Goal: Communication & Community: Share content

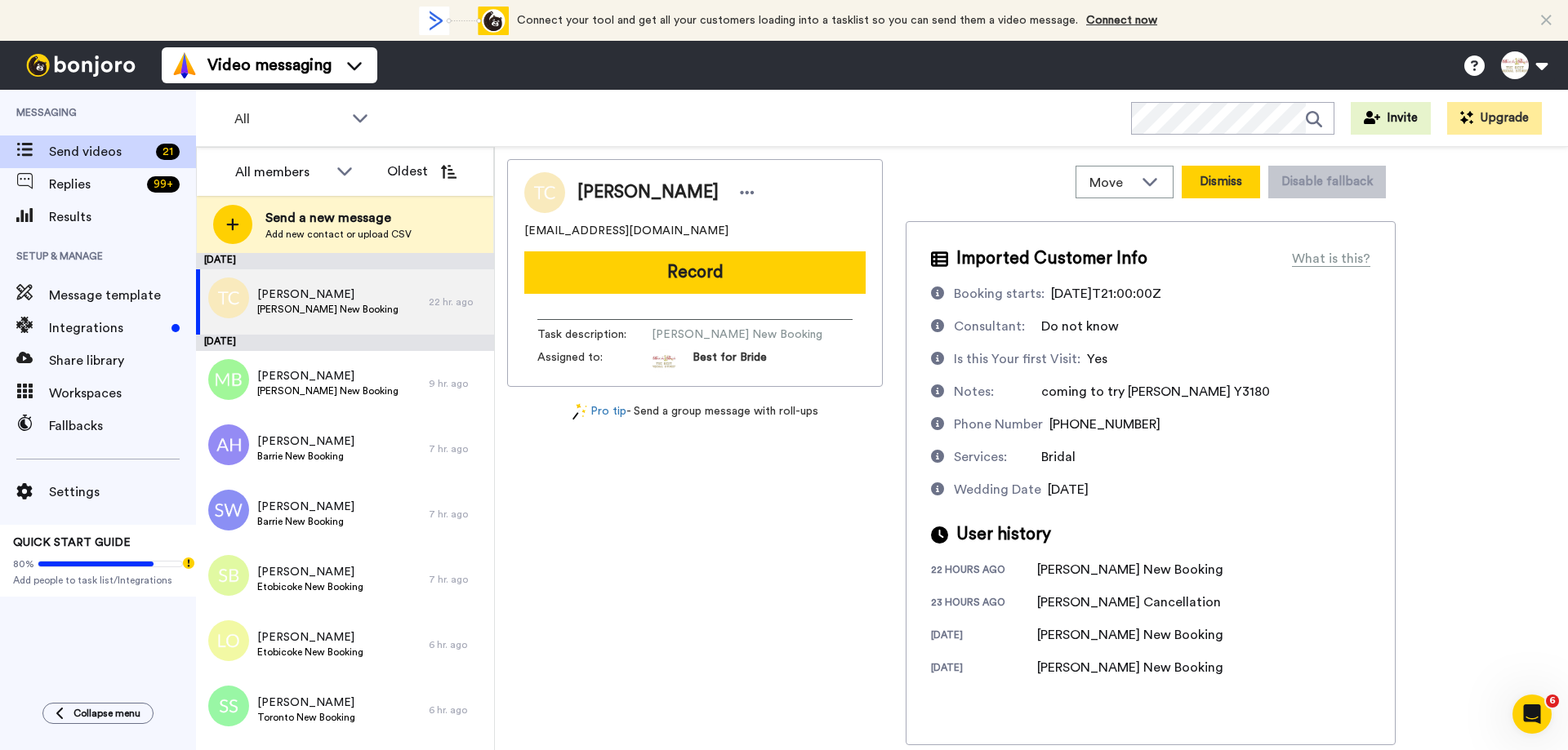
click at [1235, 186] on button "Dismiss" at bounding box center [1221, 181] width 78 height 33
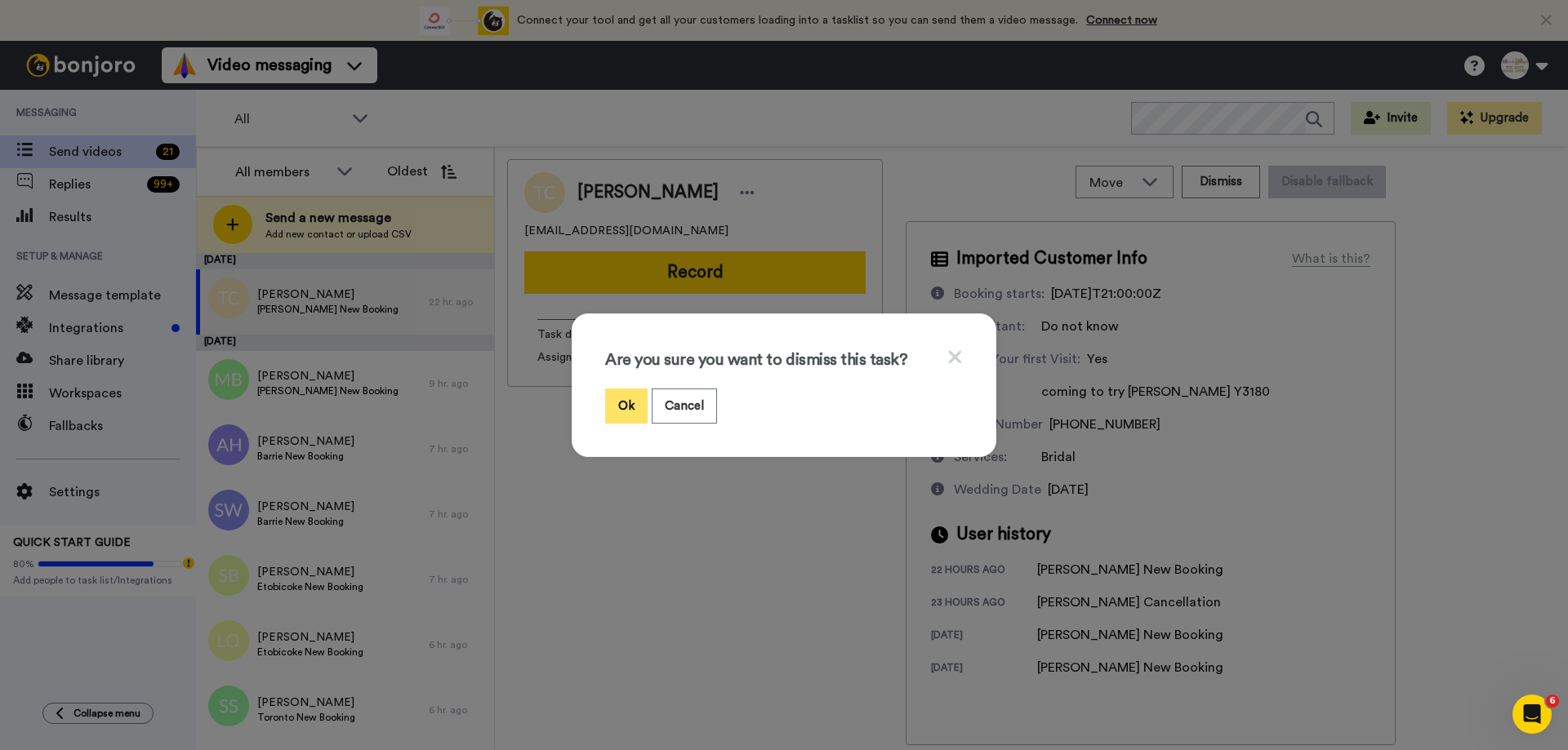
click at [612, 402] on button "Ok" at bounding box center [627, 406] width 43 height 35
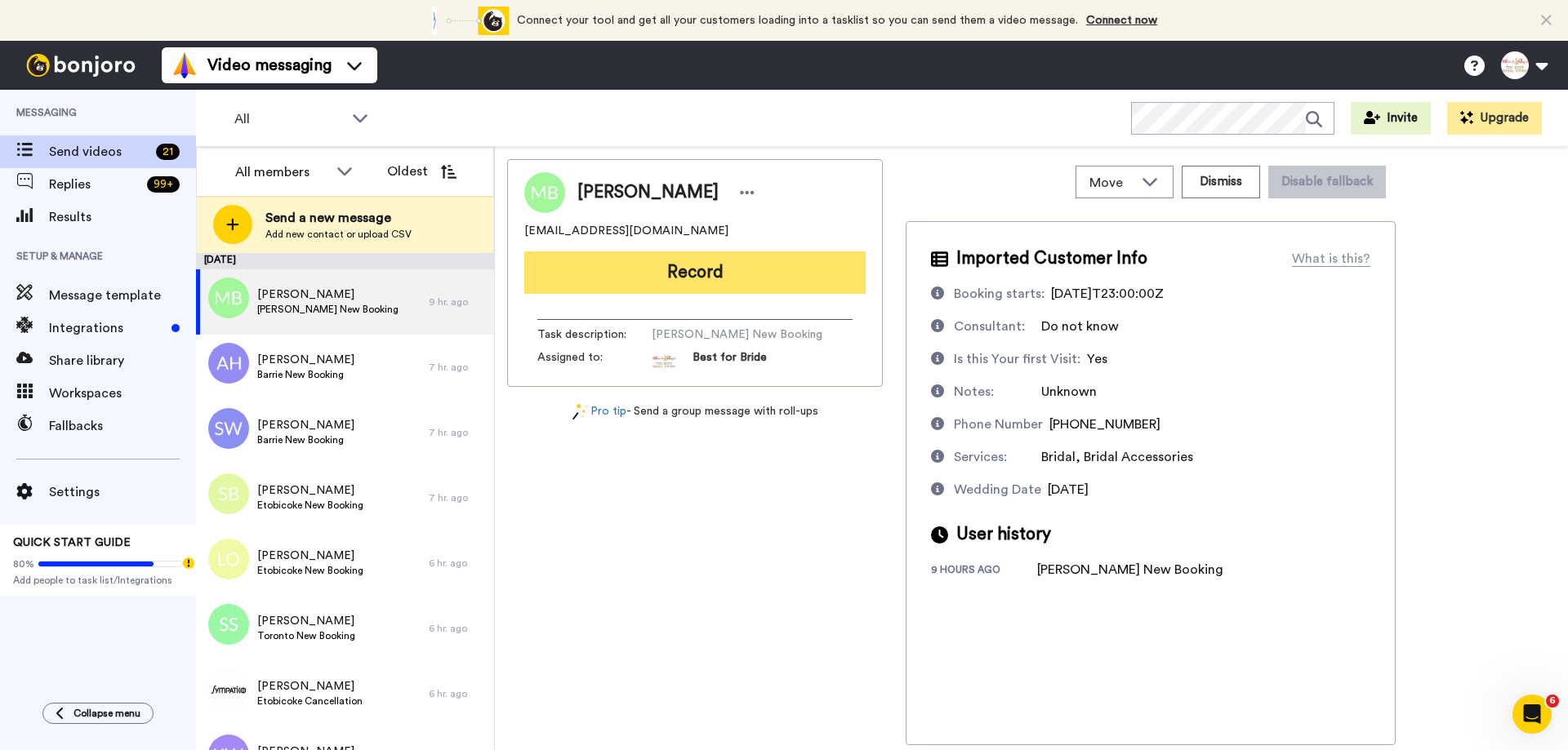
click at [633, 289] on button "Record" at bounding box center [695, 273] width 342 height 43
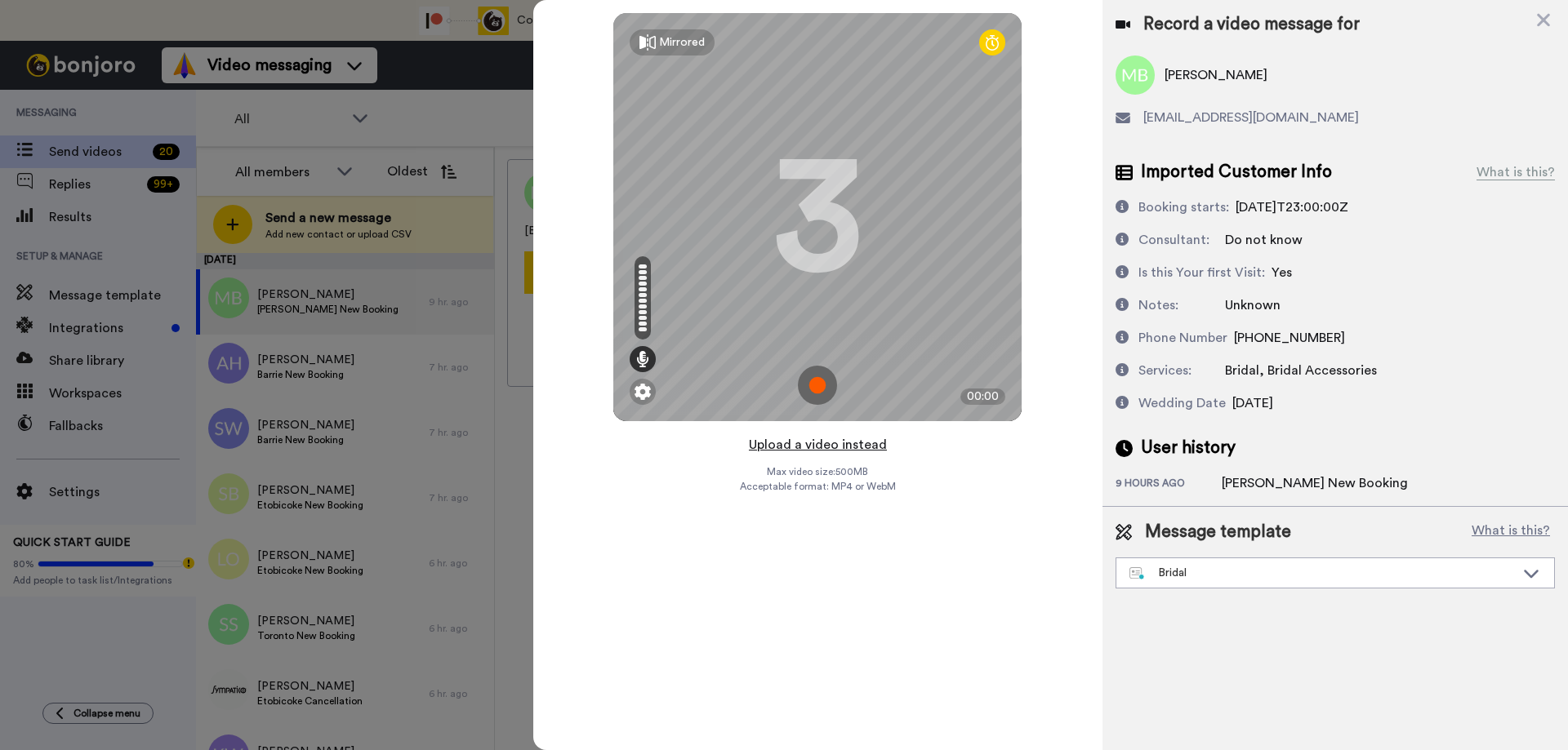
click at [819, 446] on button "Upload a video instead" at bounding box center [818, 445] width 148 height 21
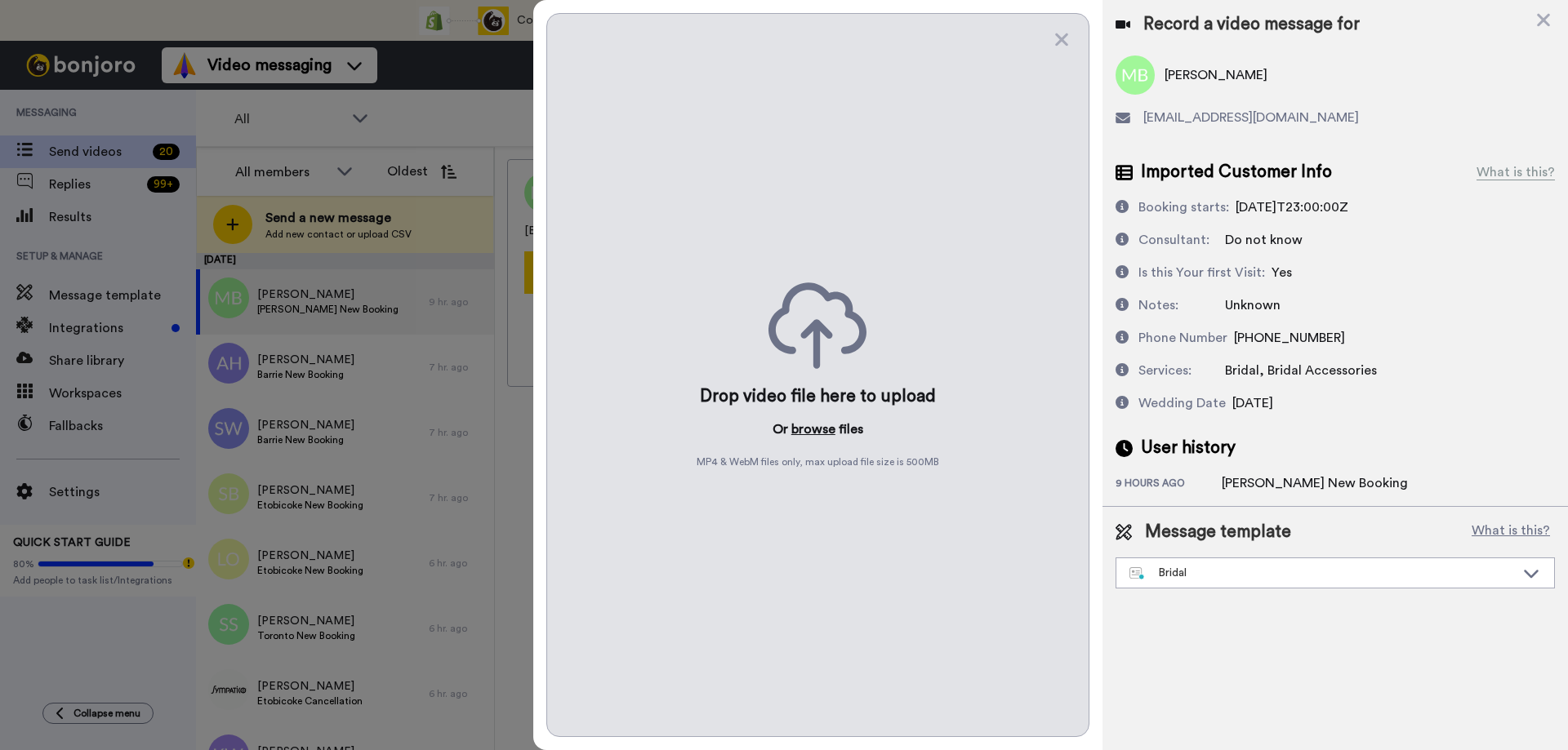
click at [807, 422] on button "browse" at bounding box center [813, 429] width 44 height 20
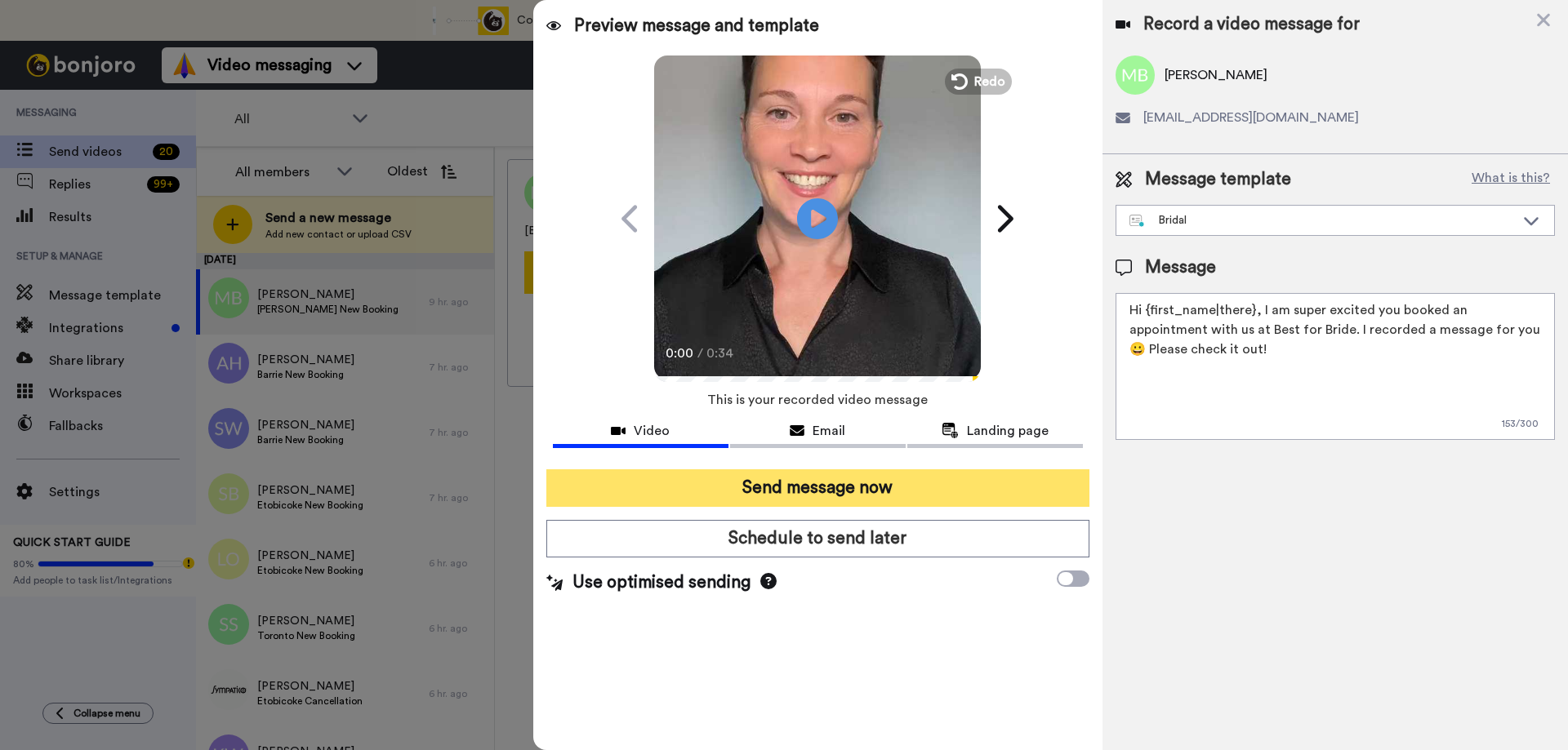
click at [753, 485] on button "Send message now" at bounding box center [818, 488] width 543 height 37
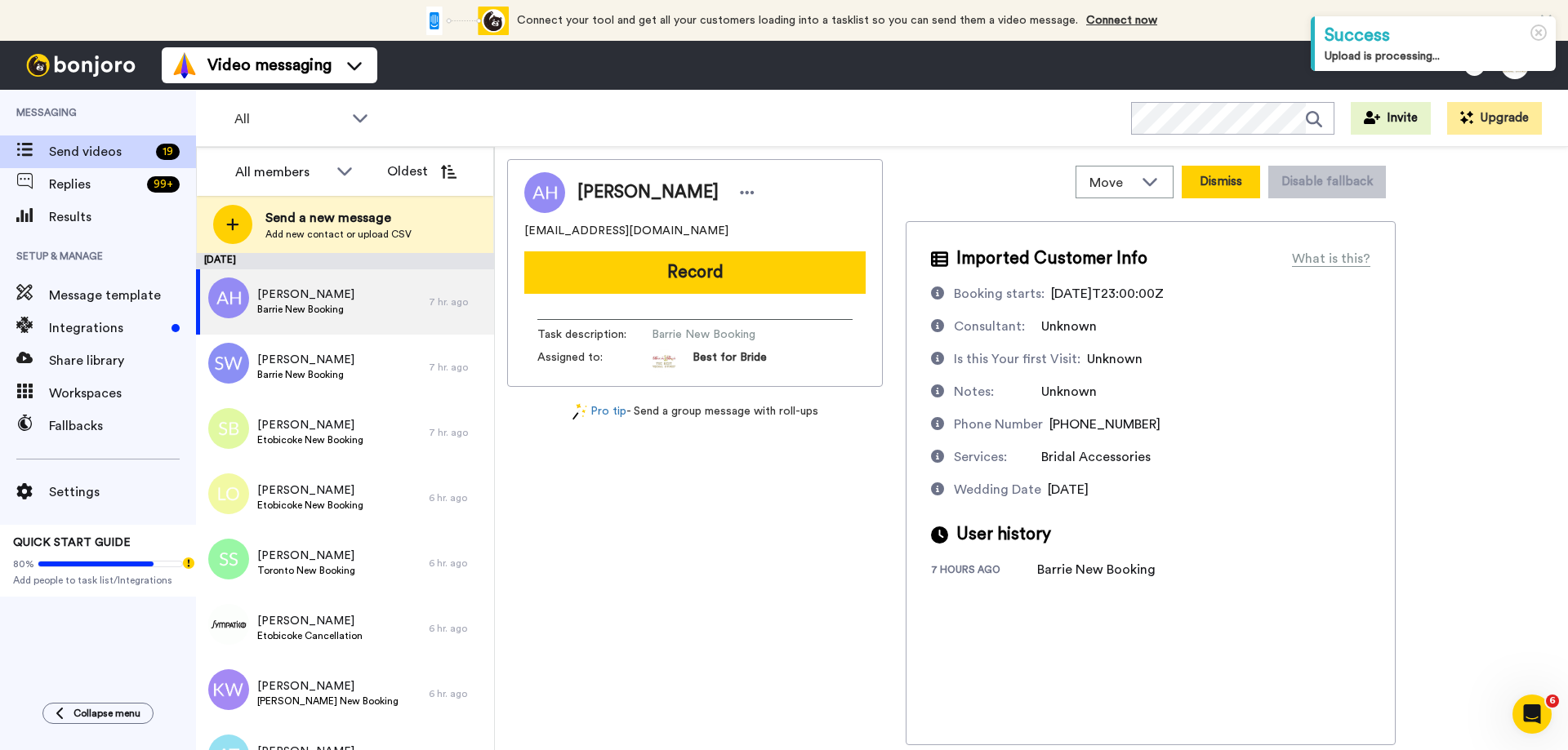
click at [1244, 184] on button "Dismiss" at bounding box center [1221, 181] width 78 height 33
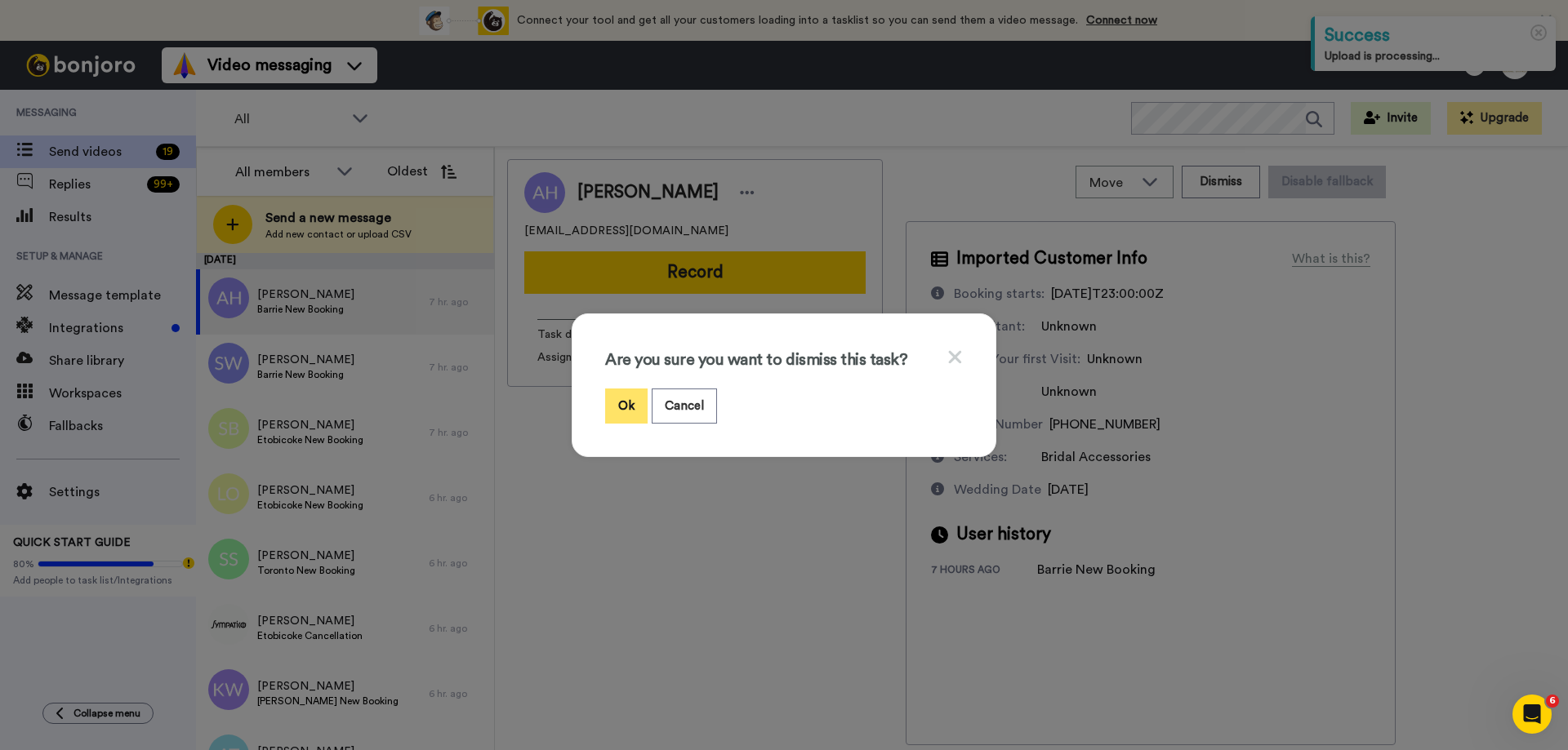
click at [632, 401] on button "Ok" at bounding box center [627, 406] width 43 height 35
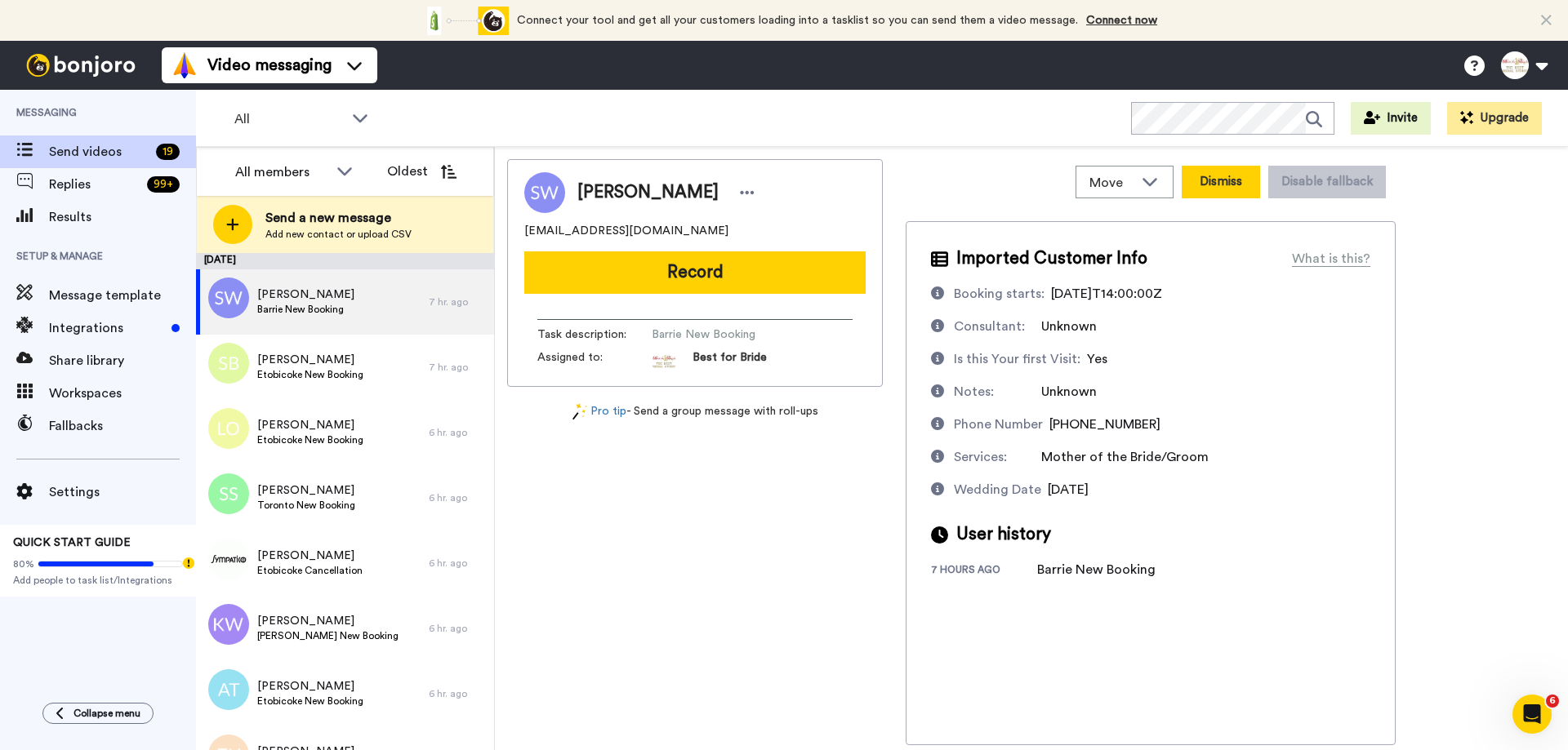
click at [1233, 180] on button "Dismiss" at bounding box center [1221, 181] width 78 height 33
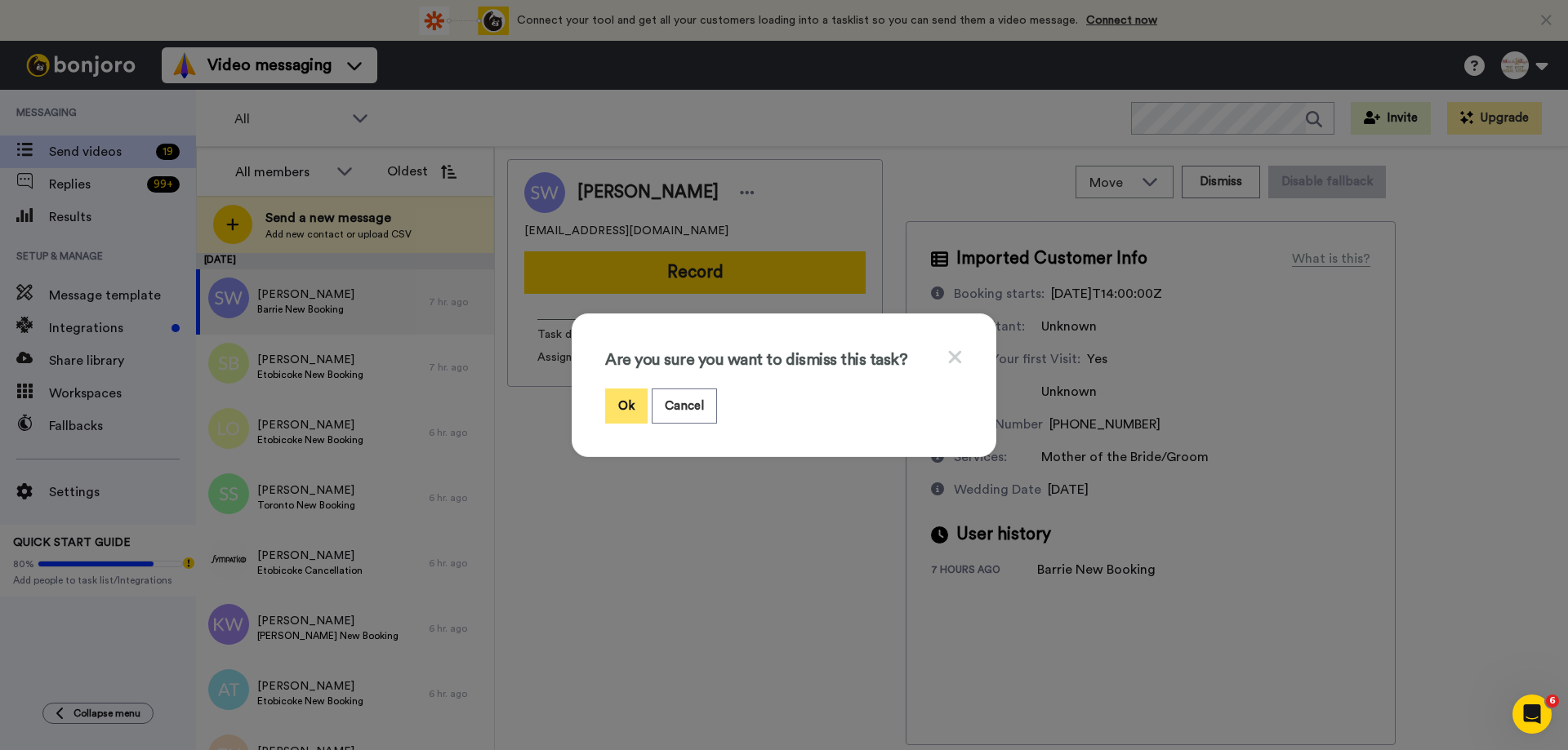
click at [629, 409] on button "Ok" at bounding box center [627, 406] width 43 height 35
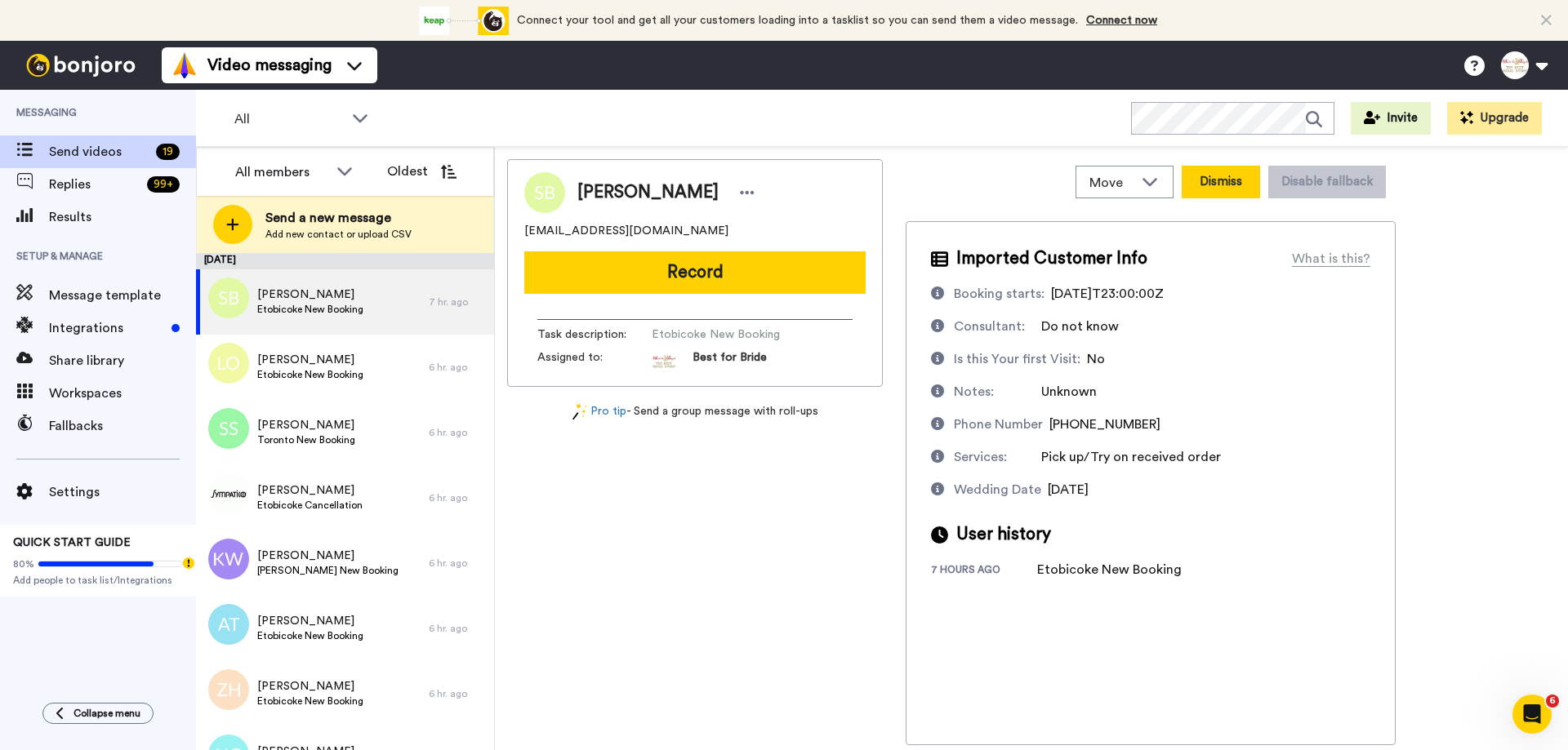
click at [1212, 184] on button "Dismiss" at bounding box center [1221, 181] width 78 height 33
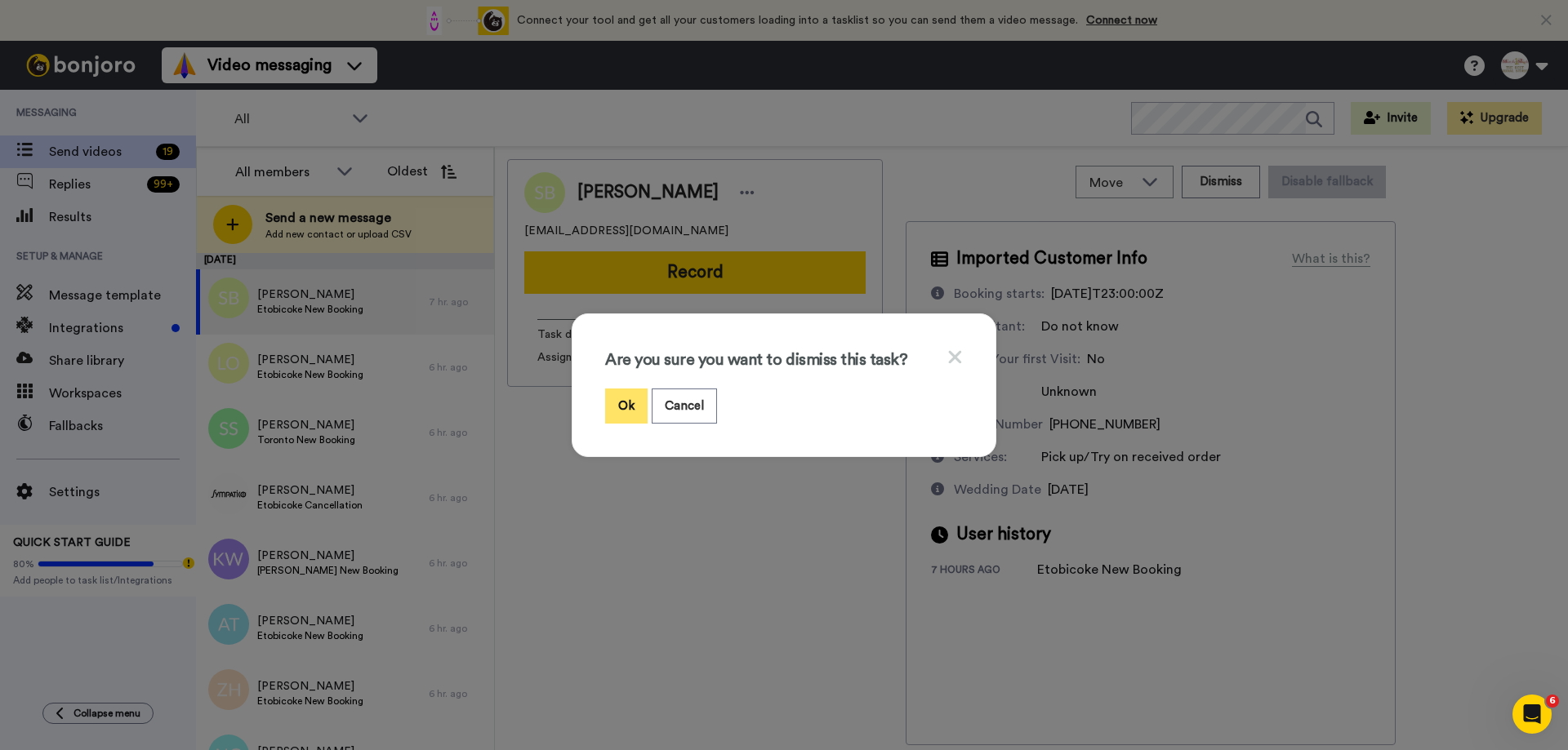
click at [613, 395] on button "Ok" at bounding box center [627, 406] width 43 height 35
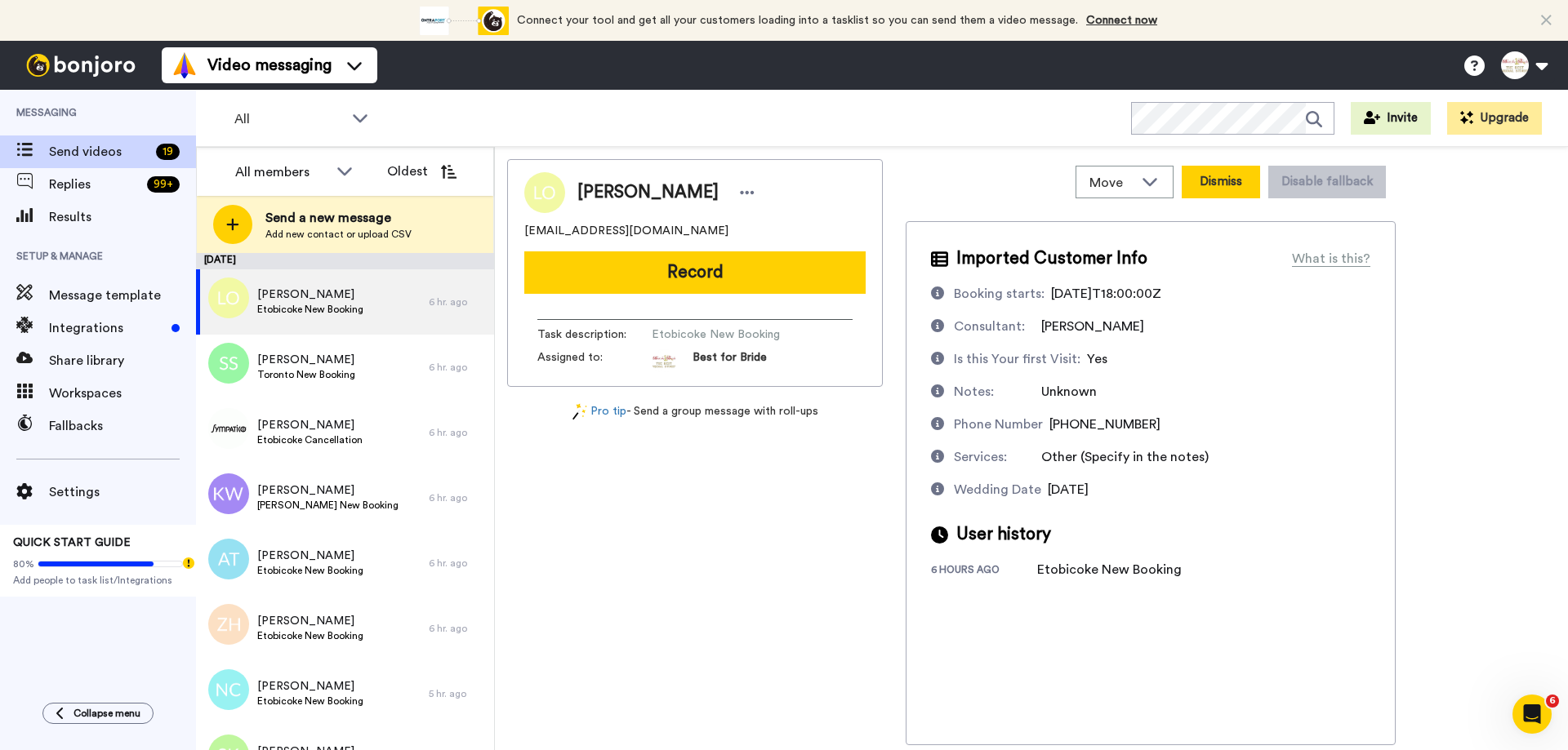
click at [1211, 182] on button "Dismiss" at bounding box center [1221, 181] width 78 height 33
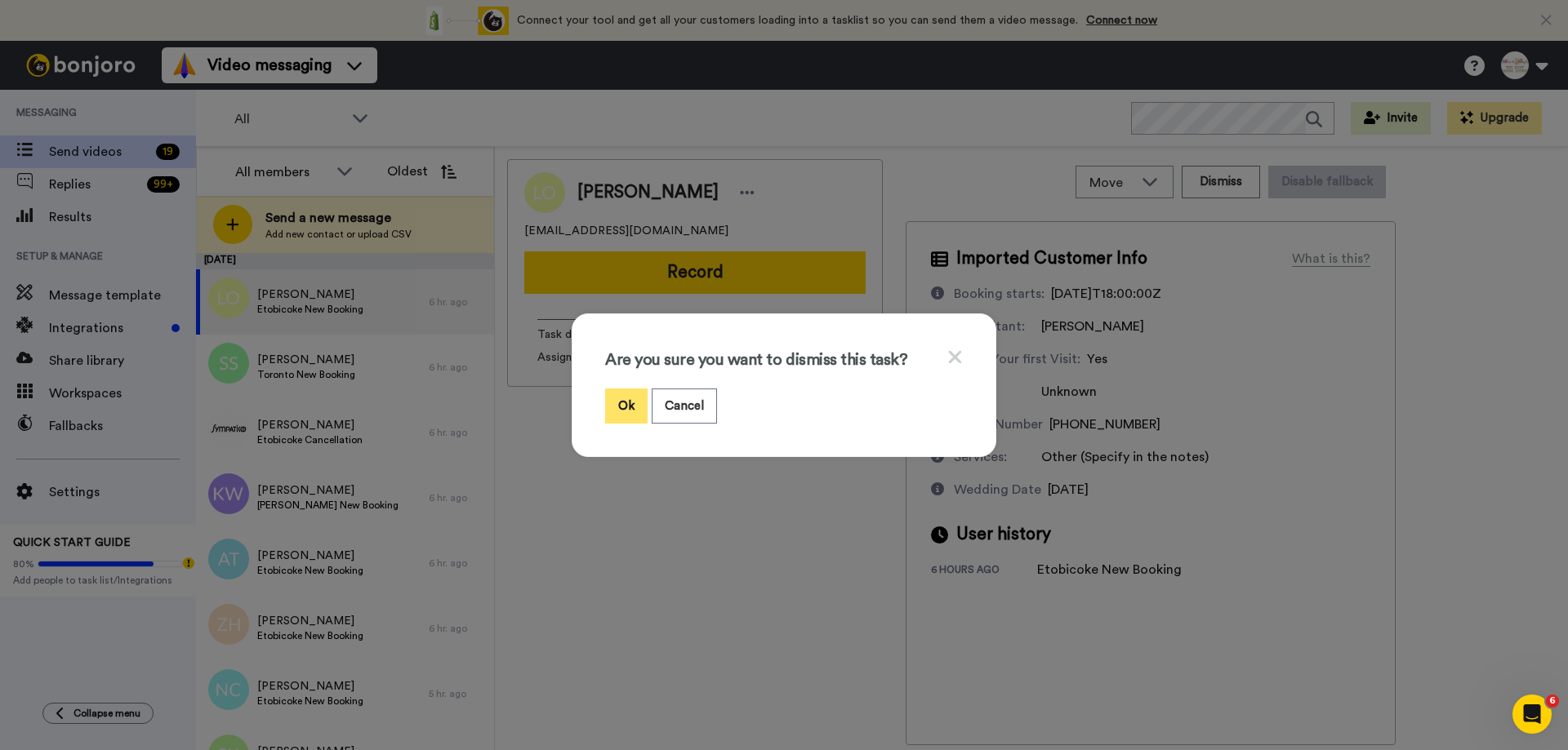
click at [607, 401] on button "Ok" at bounding box center [627, 406] width 43 height 35
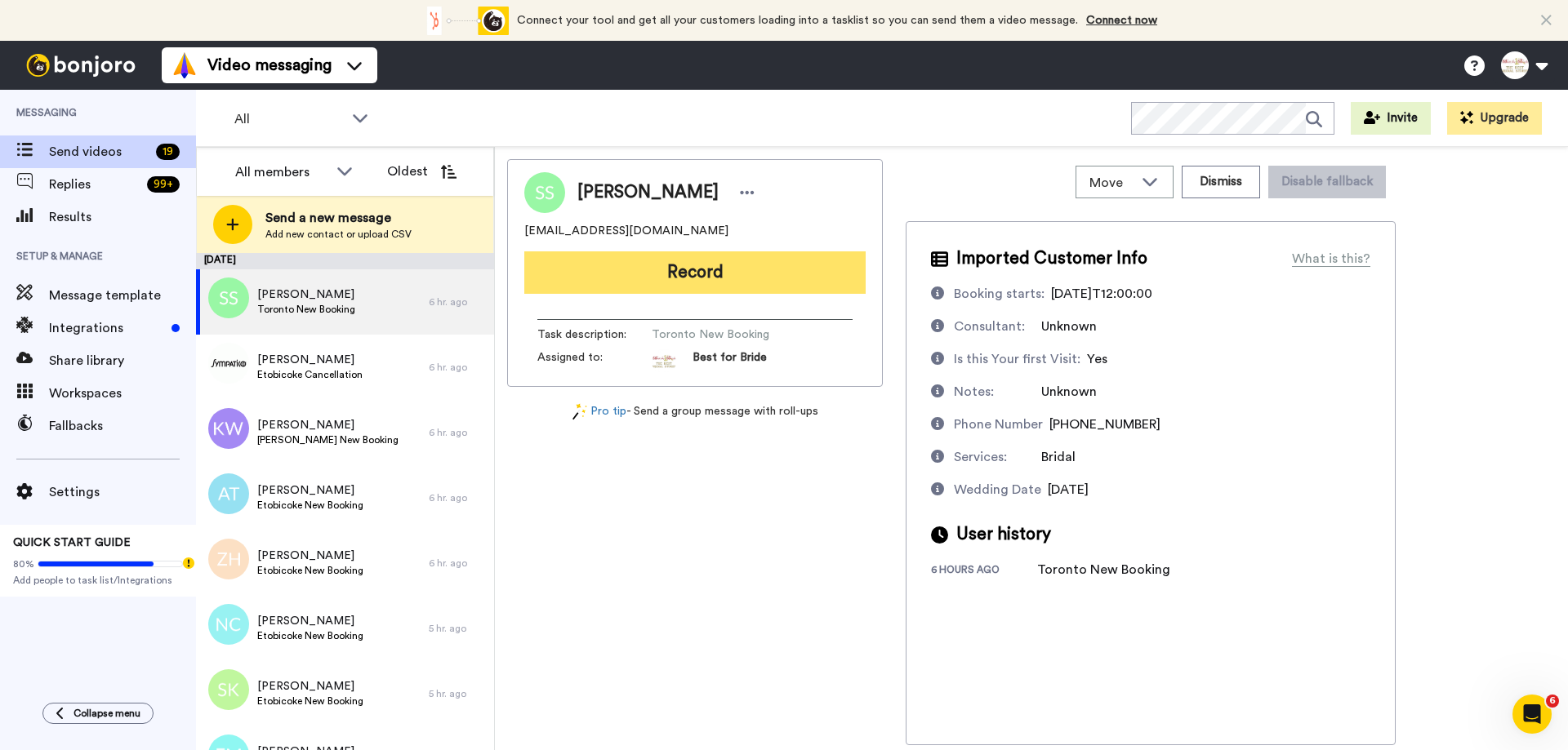
click at [759, 279] on button "Record" at bounding box center [695, 273] width 342 height 43
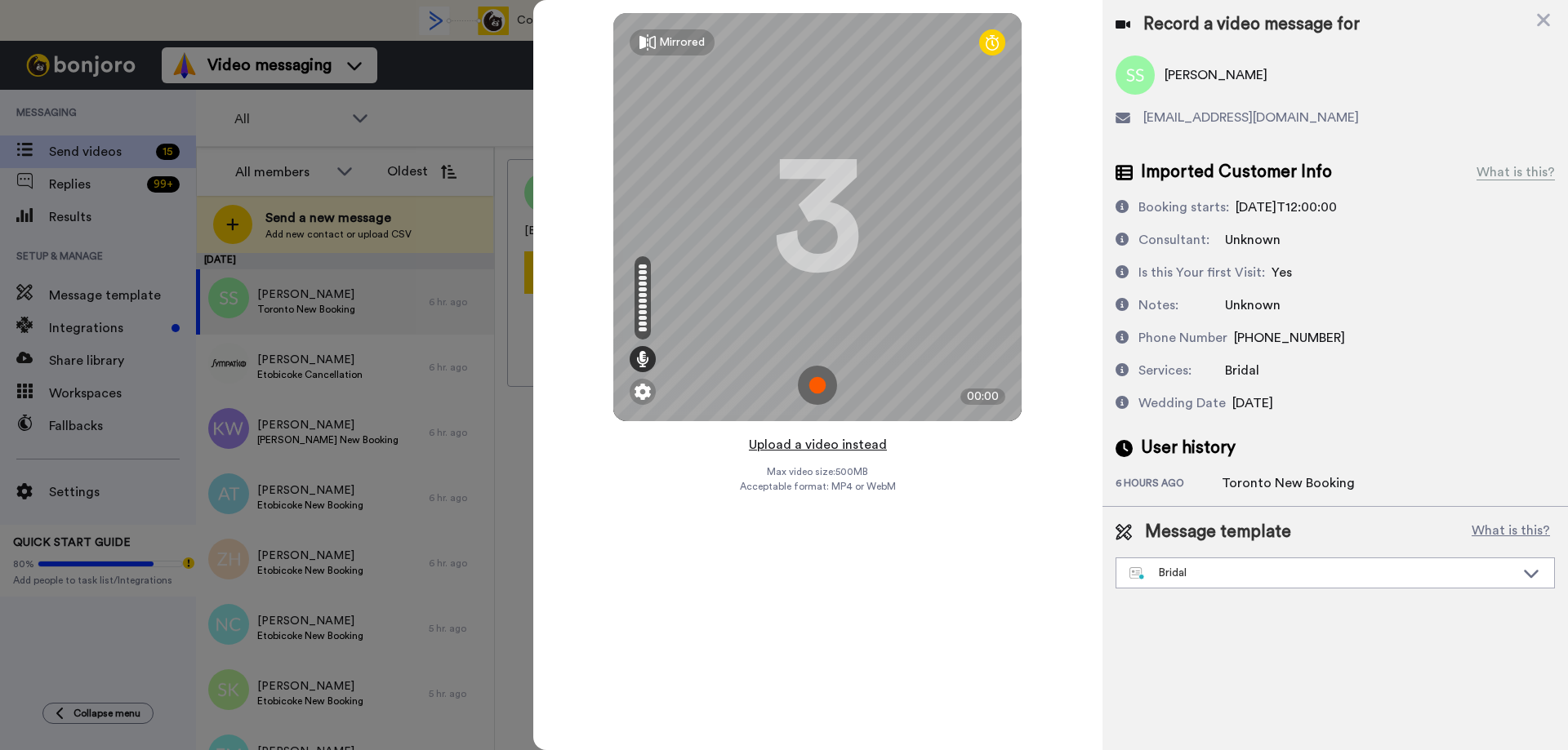
click at [798, 448] on button "Upload a video instead" at bounding box center [818, 445] width 148 height 21
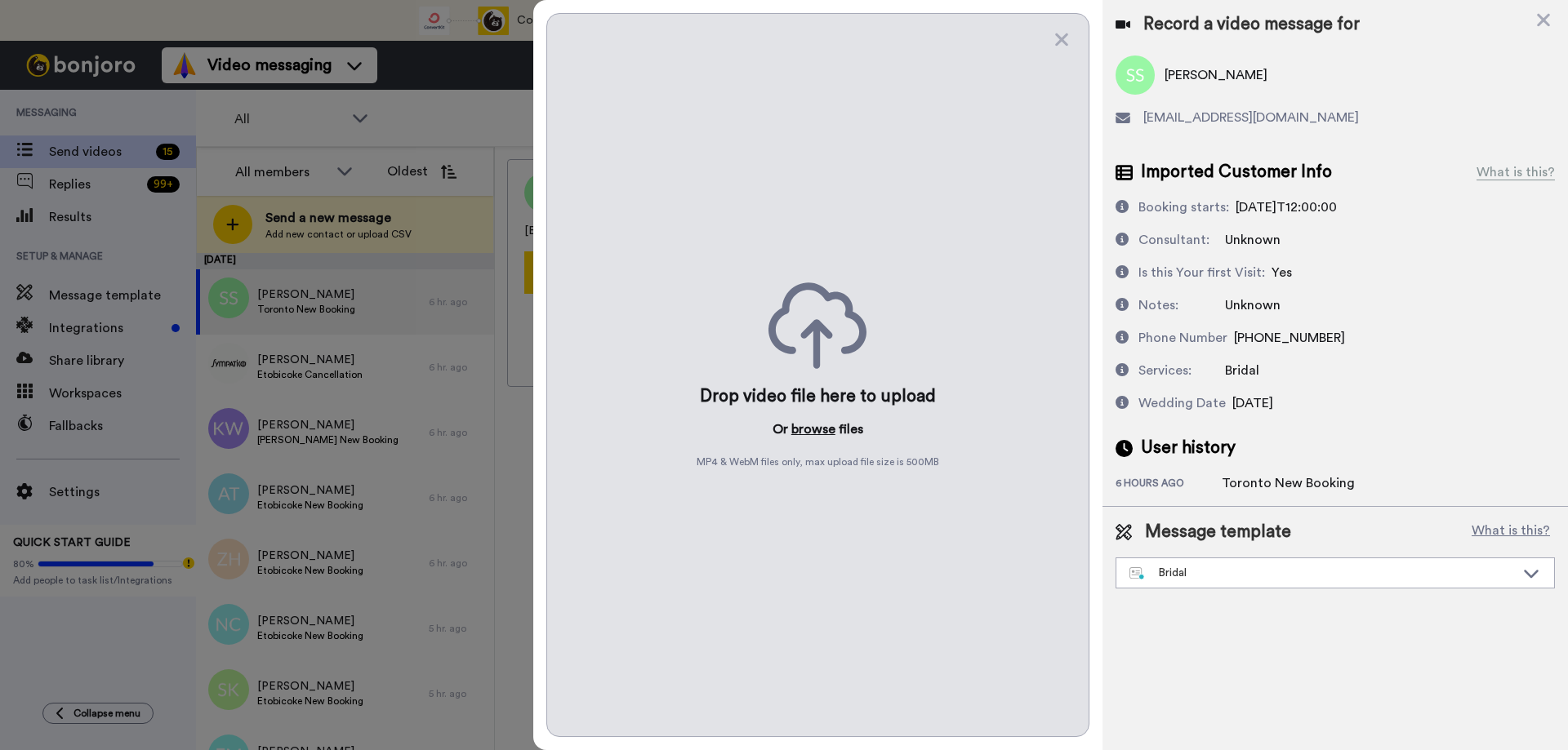
click at [806, 430] on button "browse" at bounding box center [813, 429] width 44 height 20
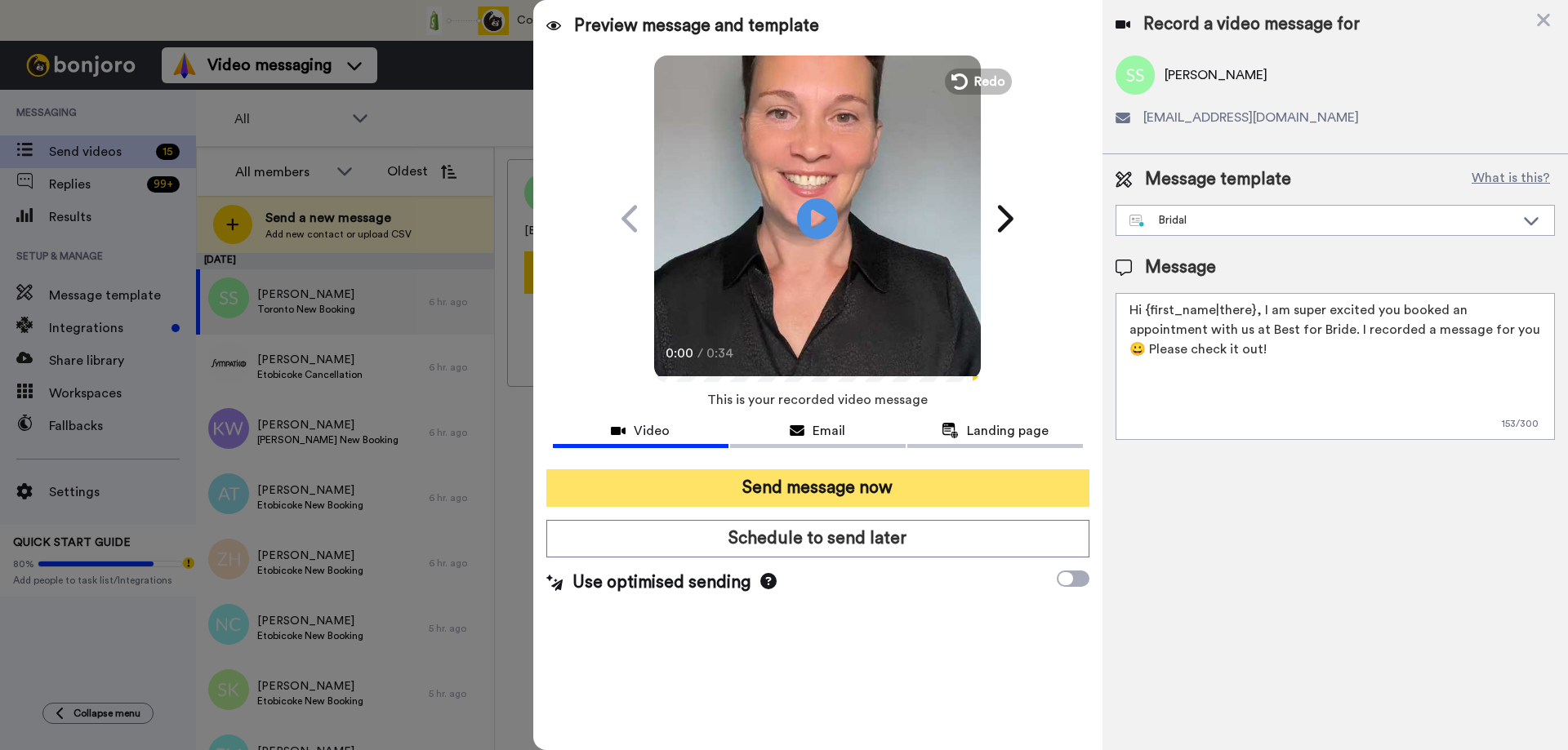
click at [783, 489] on button "Send message now" at bounding box center [818, 488] width 543 height 37
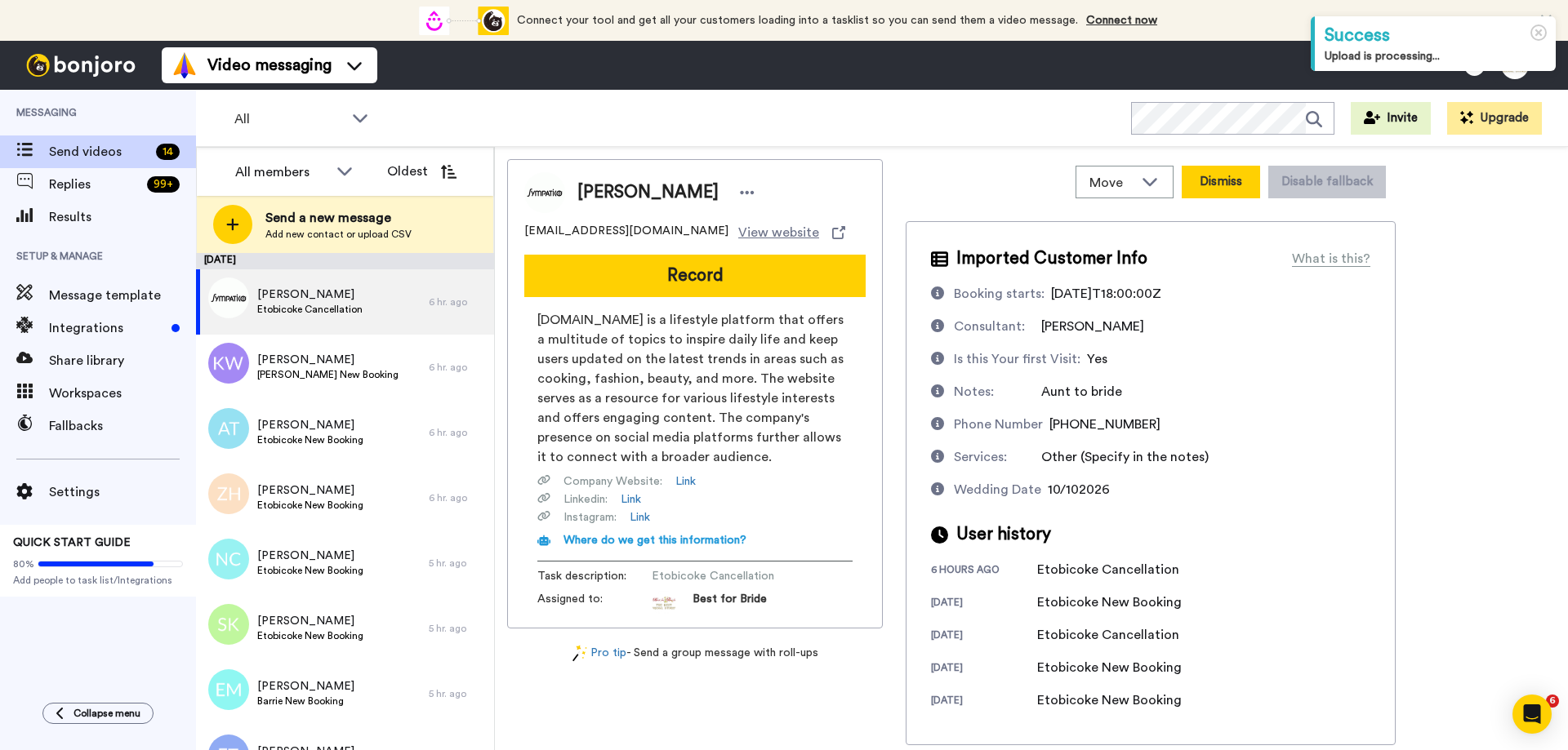
click at [1221, 186] on button "Dismiss" at bounding box center [1221, 181] width 78 height 33
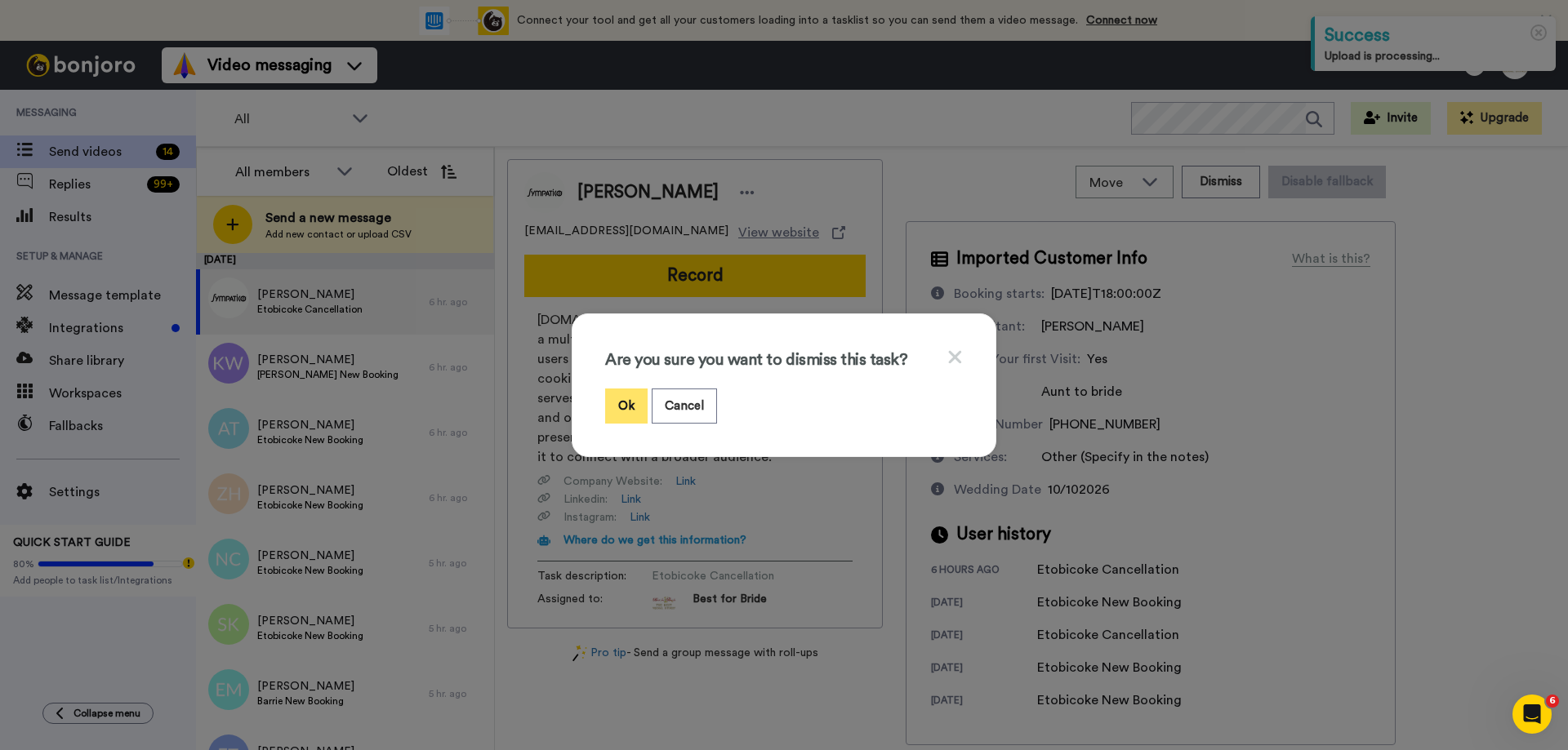
click at [626, 414] on button "Ok" at bounding box center [627, 406] width 43 height 35
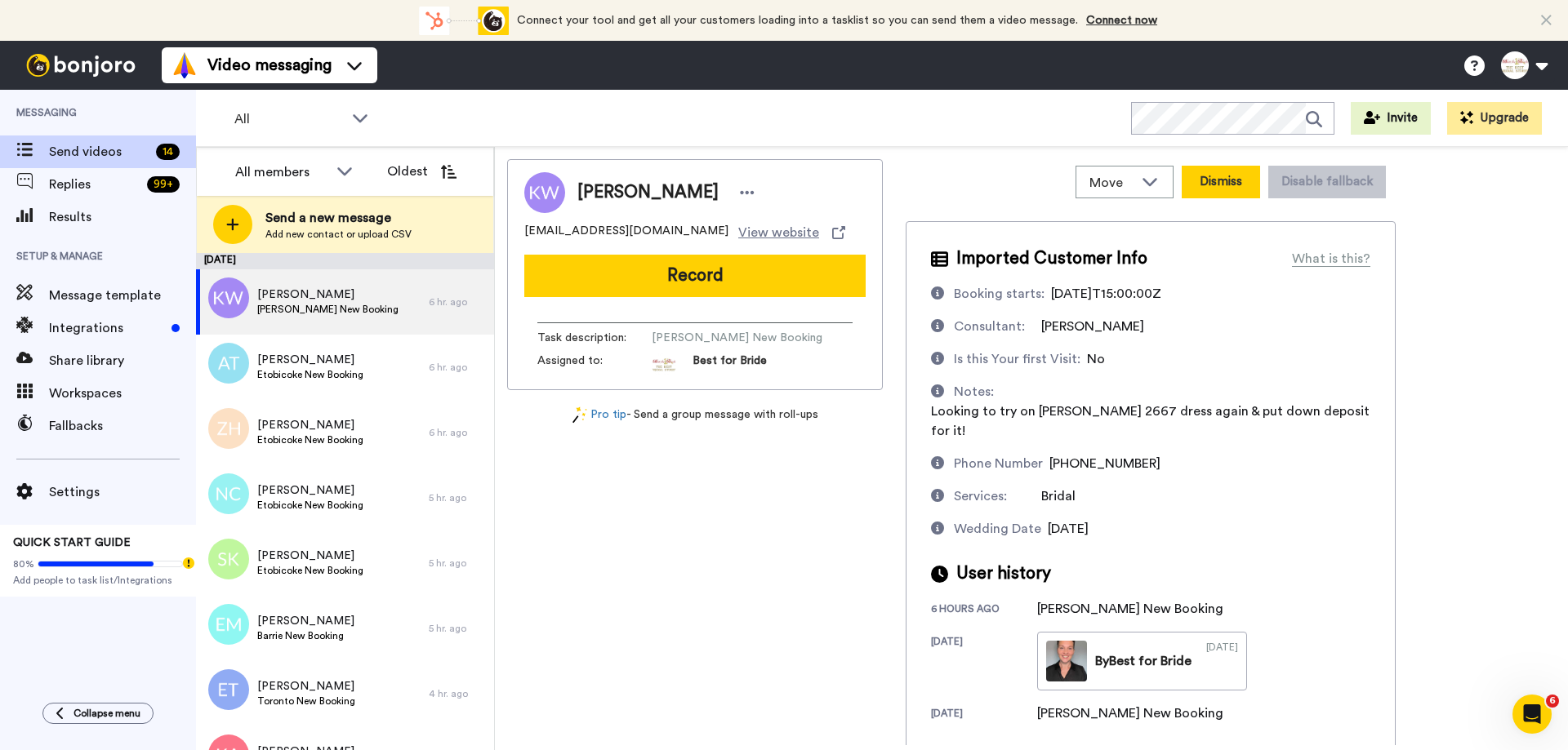
click at [1218, 177] on button "Dismiss" at bounding box center [1221, 181] width 78 height 33
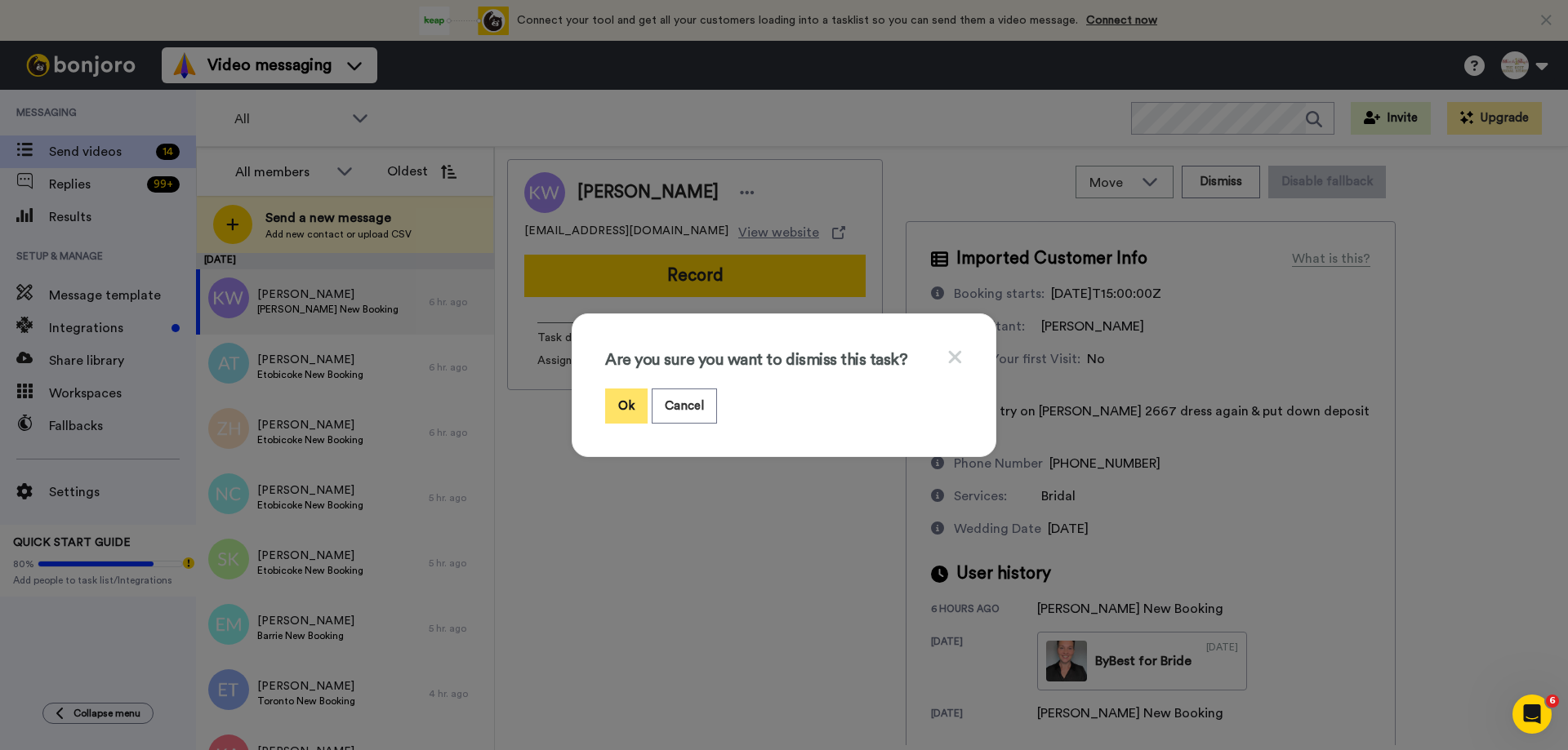
click at [612, 403] on button "Ok" at bounding box center [627, 406] width 43 height 35
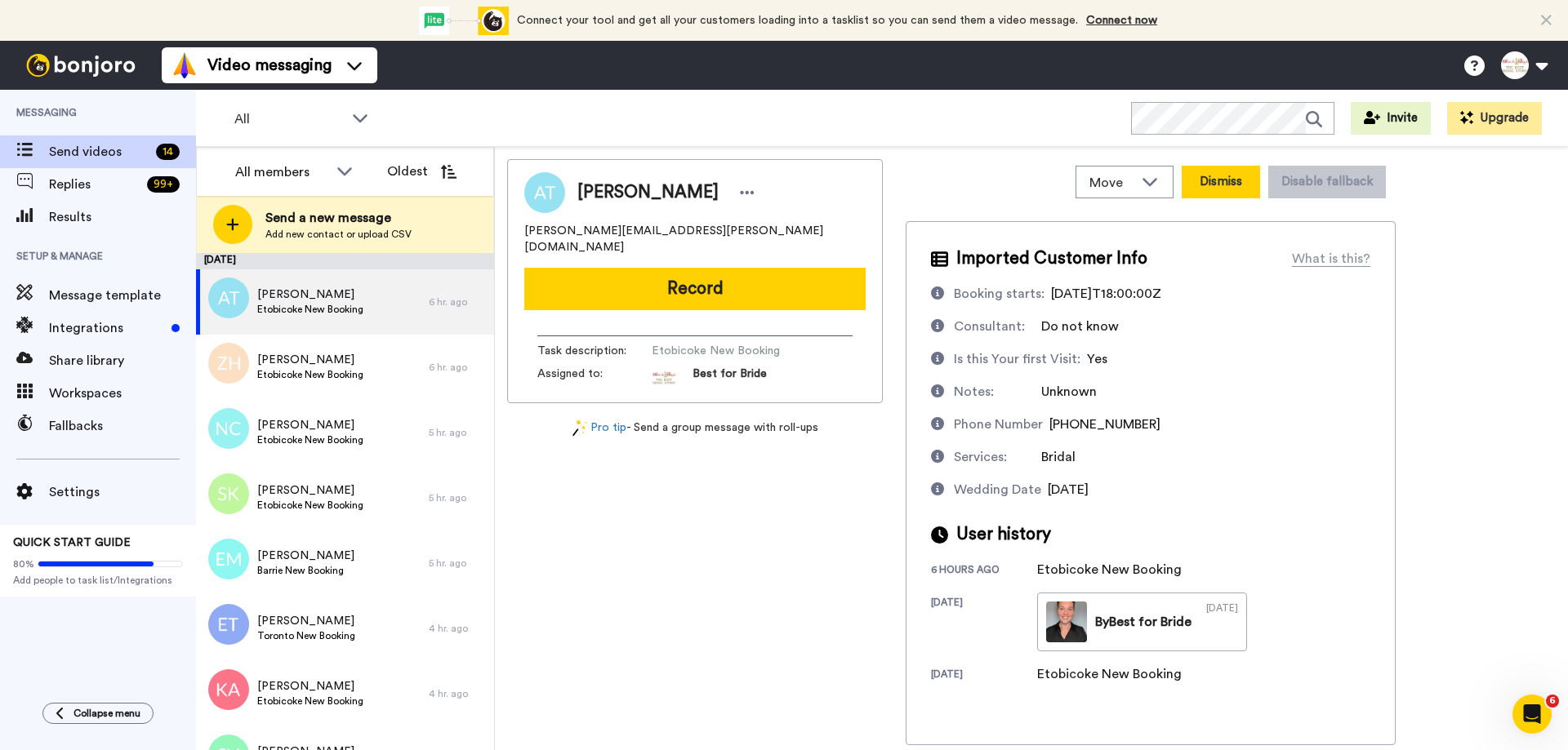
click at [1227, 182] on button "Dismiss" at bounding box center [1221, 181] width 78 height 33
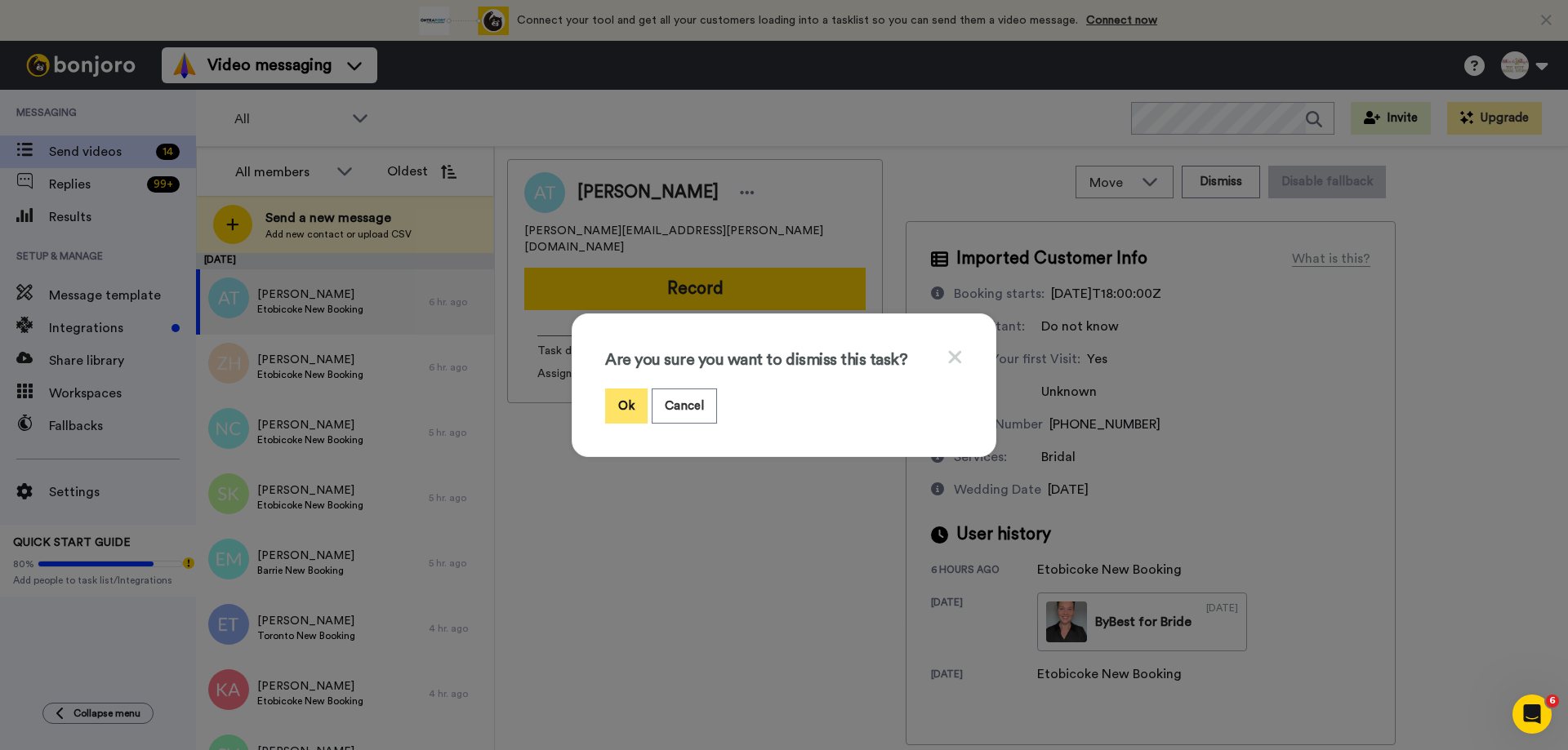
click at [621, 415] on button "Ok" at bounding box center [627, 406] width 43 height 35
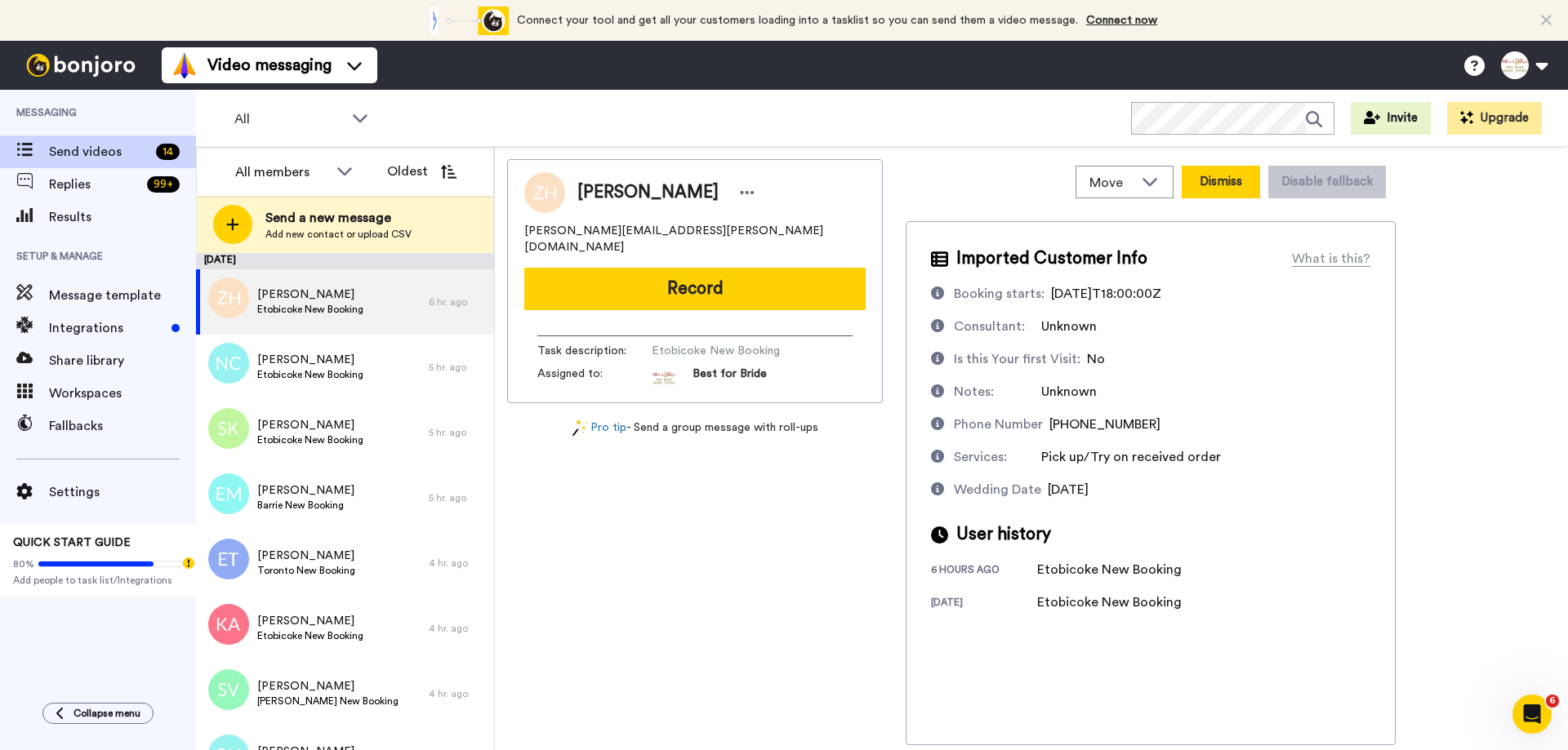
click at [1225, 179] on button "Dismiss" at bounding box center [1221, 181] width 78 height 33
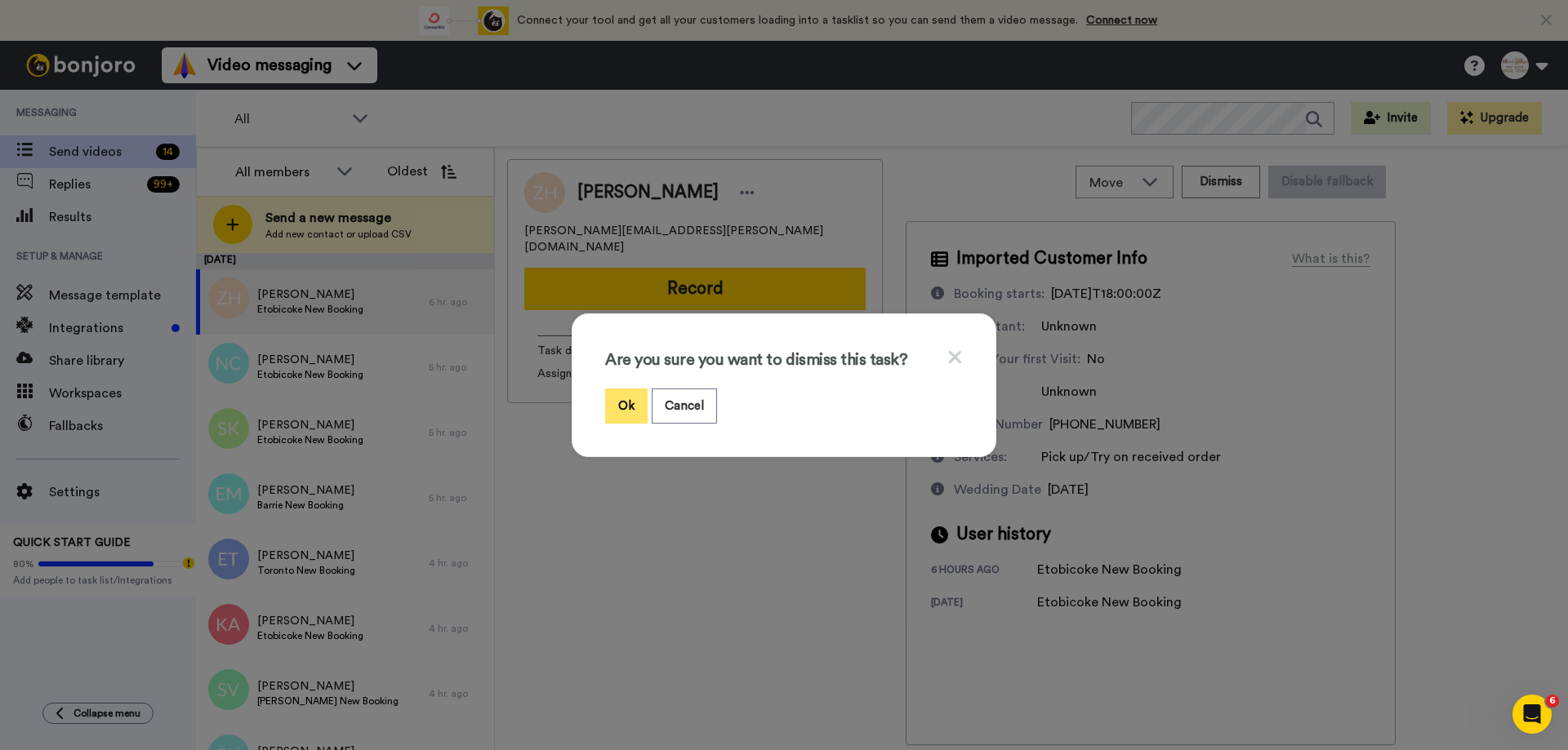
click at [614, 404] on button "Ok" at bounding box center [627, 406] width 43 height 35
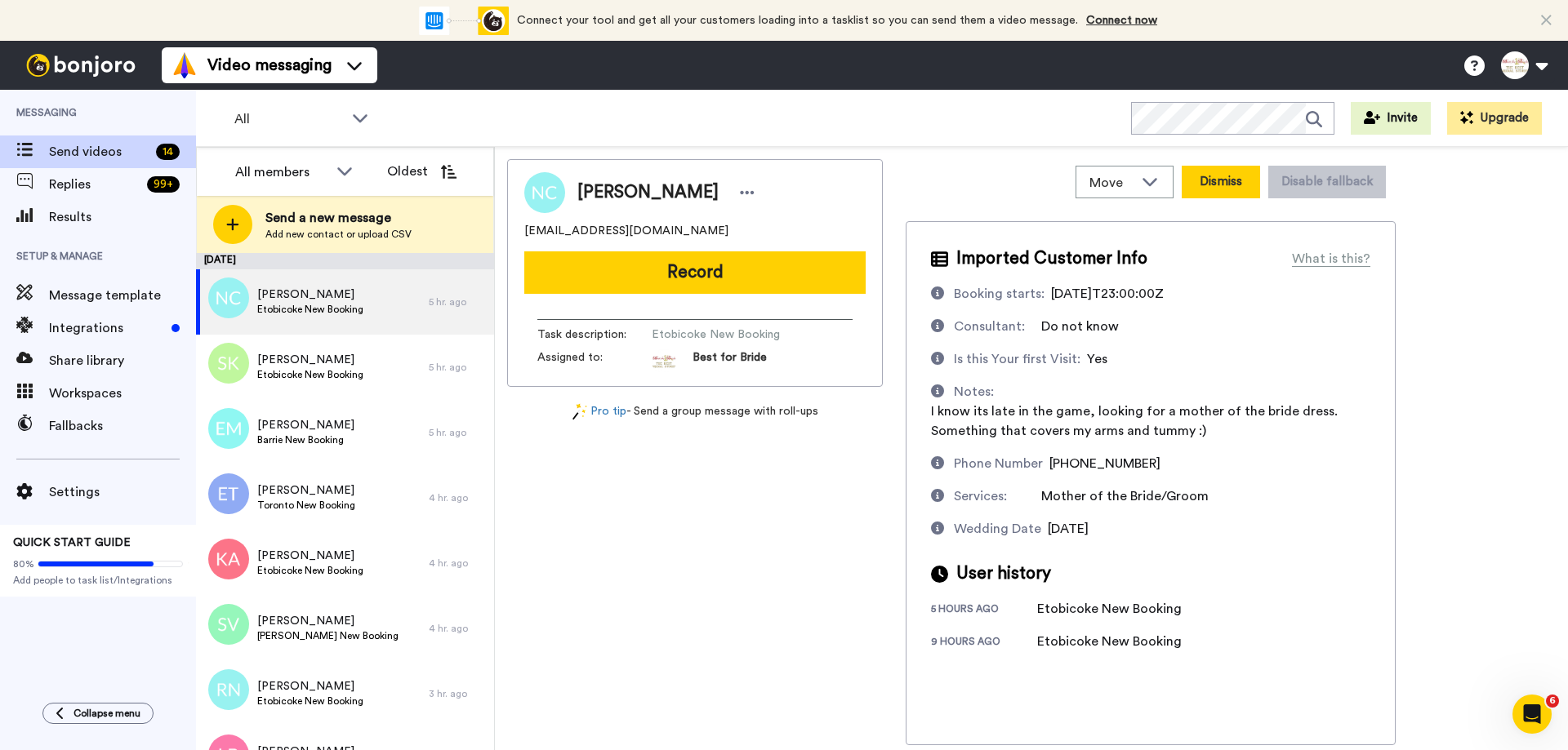
click at [1209, 189] on button "Dismiss" at bounding box center [1221, 181] width 78 height 33
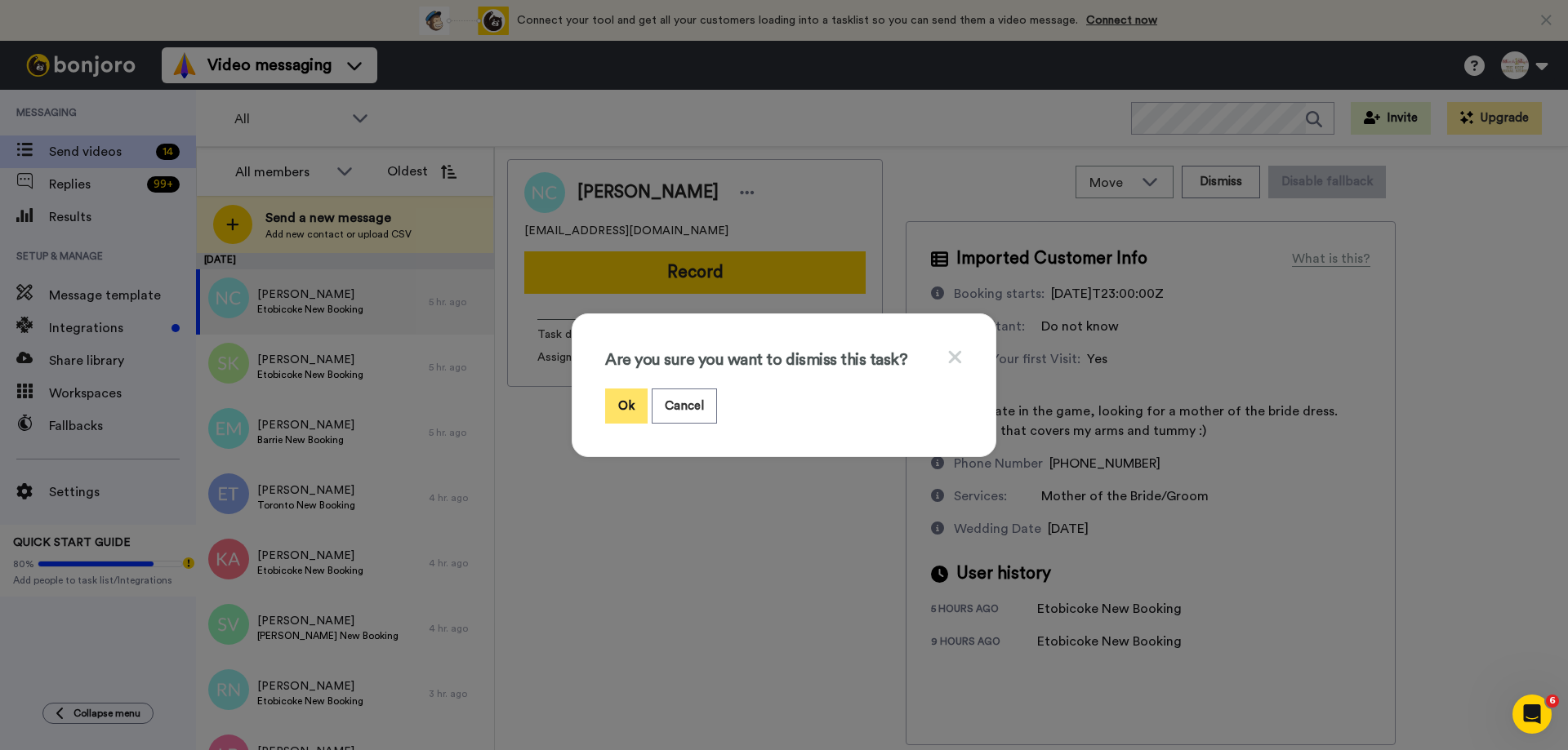
click at [613, 414] on button "Ok" at bounding box center [627, 406] width 43 height 35
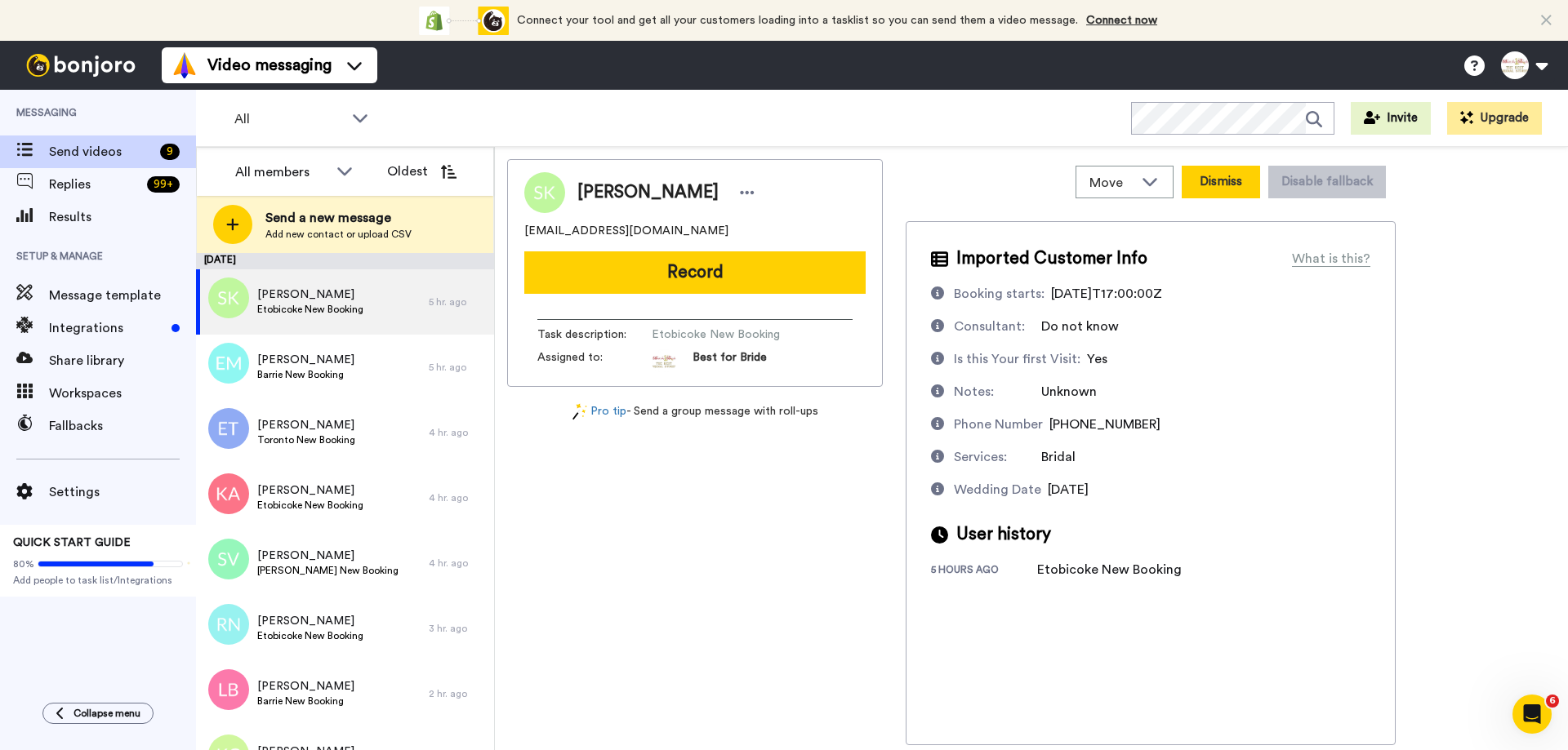
click at [1228, 185] on button "Dismiss" at bounding box center [1221, 181] width 78 height 33
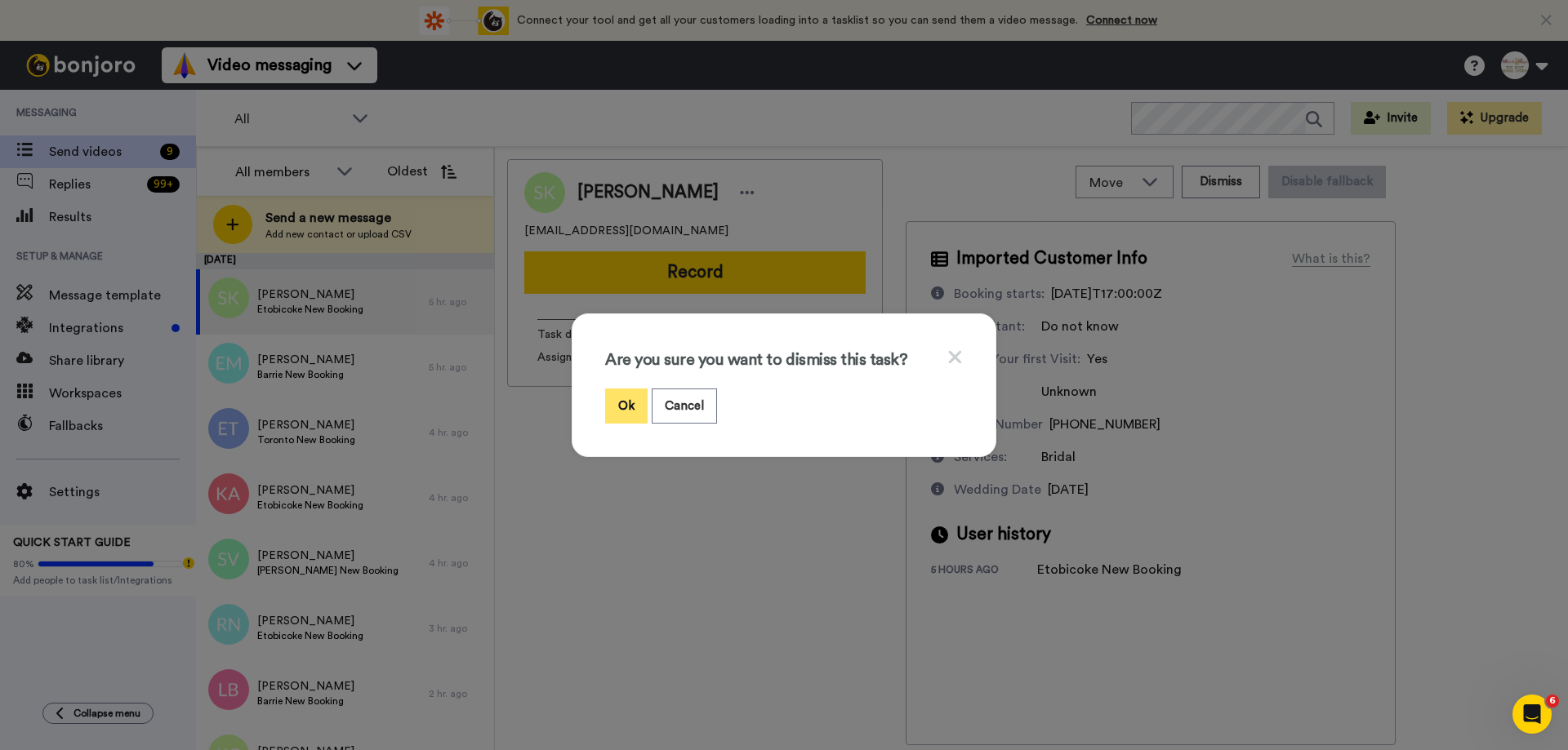
click at [615, 411] on button "Ok" at bounding box center [627, 406] width 43 height 35
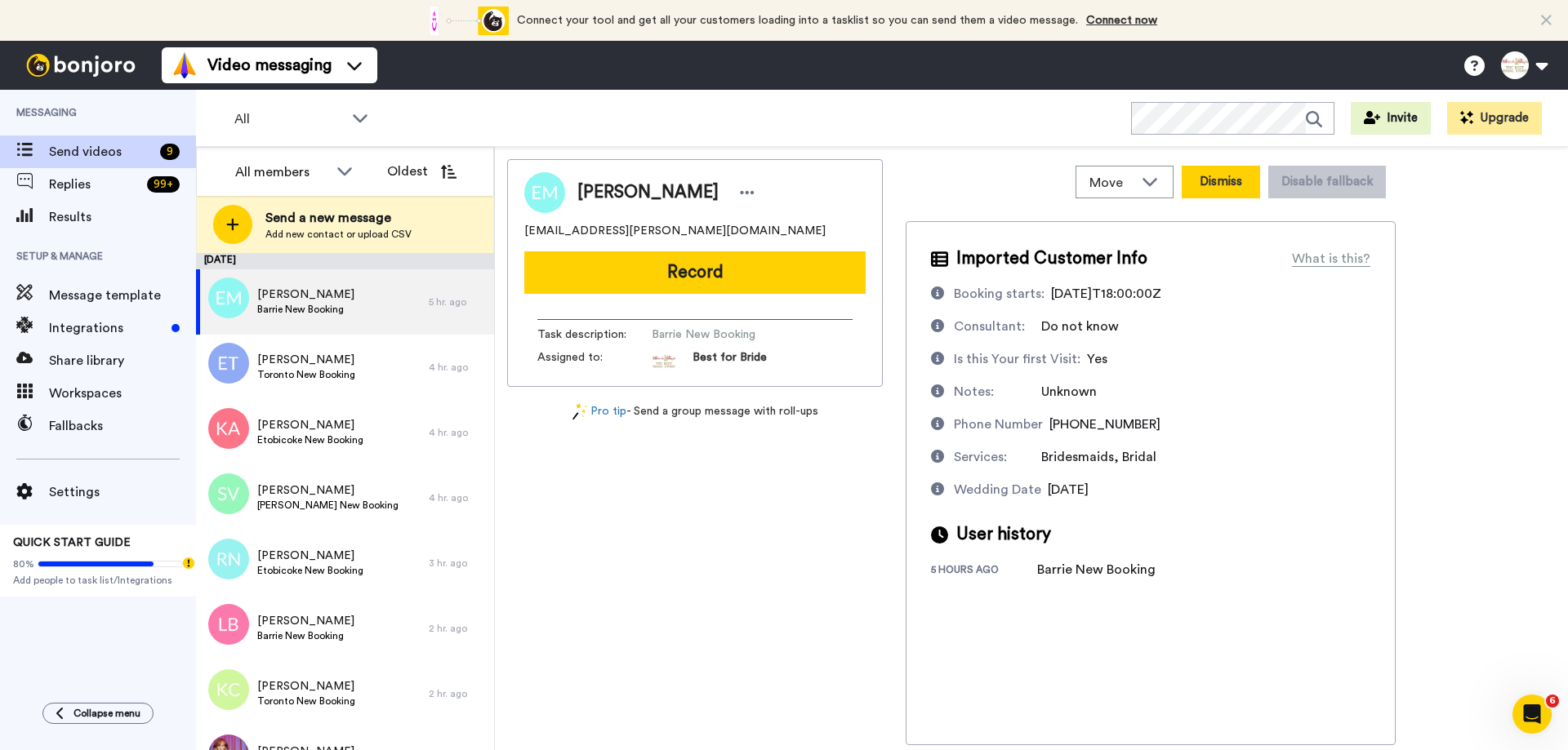
click at [1224, 189] on button "Dismiss" at bounding box center [1221, 181] width 78 height 33
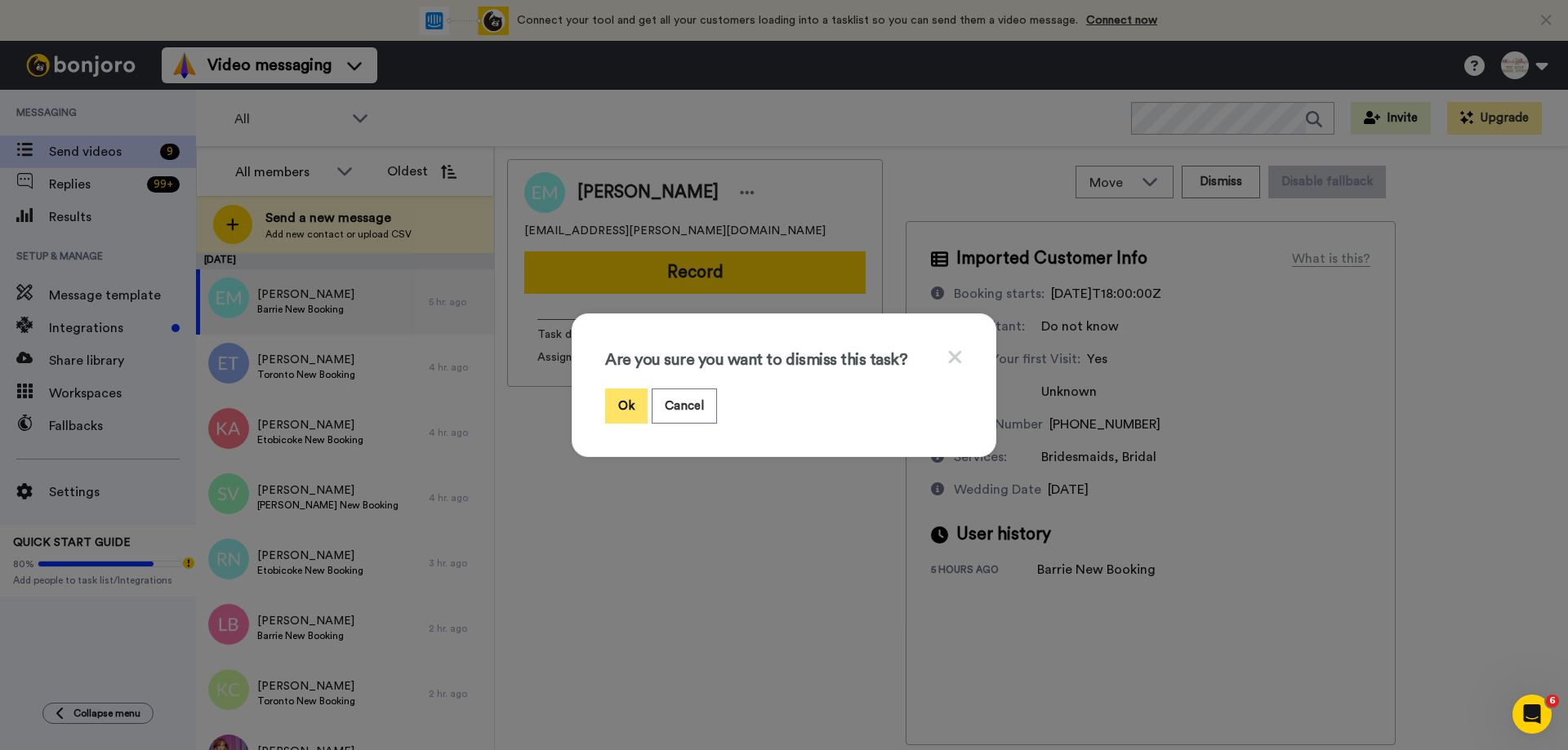
click at [626, 395] on button "Ok" at bounding box center [627, 406] width 43 height 35
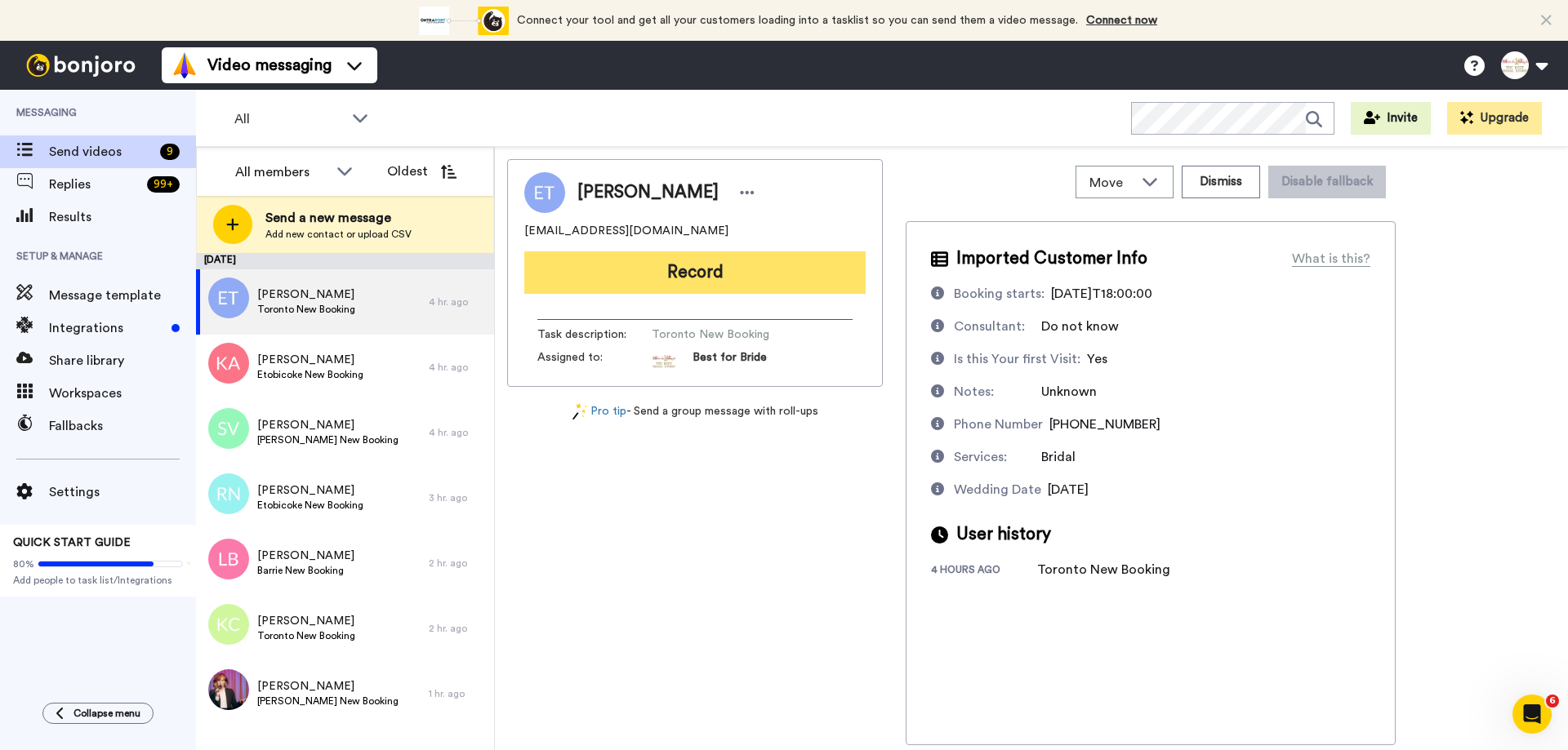
click at [760, 278] on button "Record" at bounding box center [695, 273] width 342 height 43
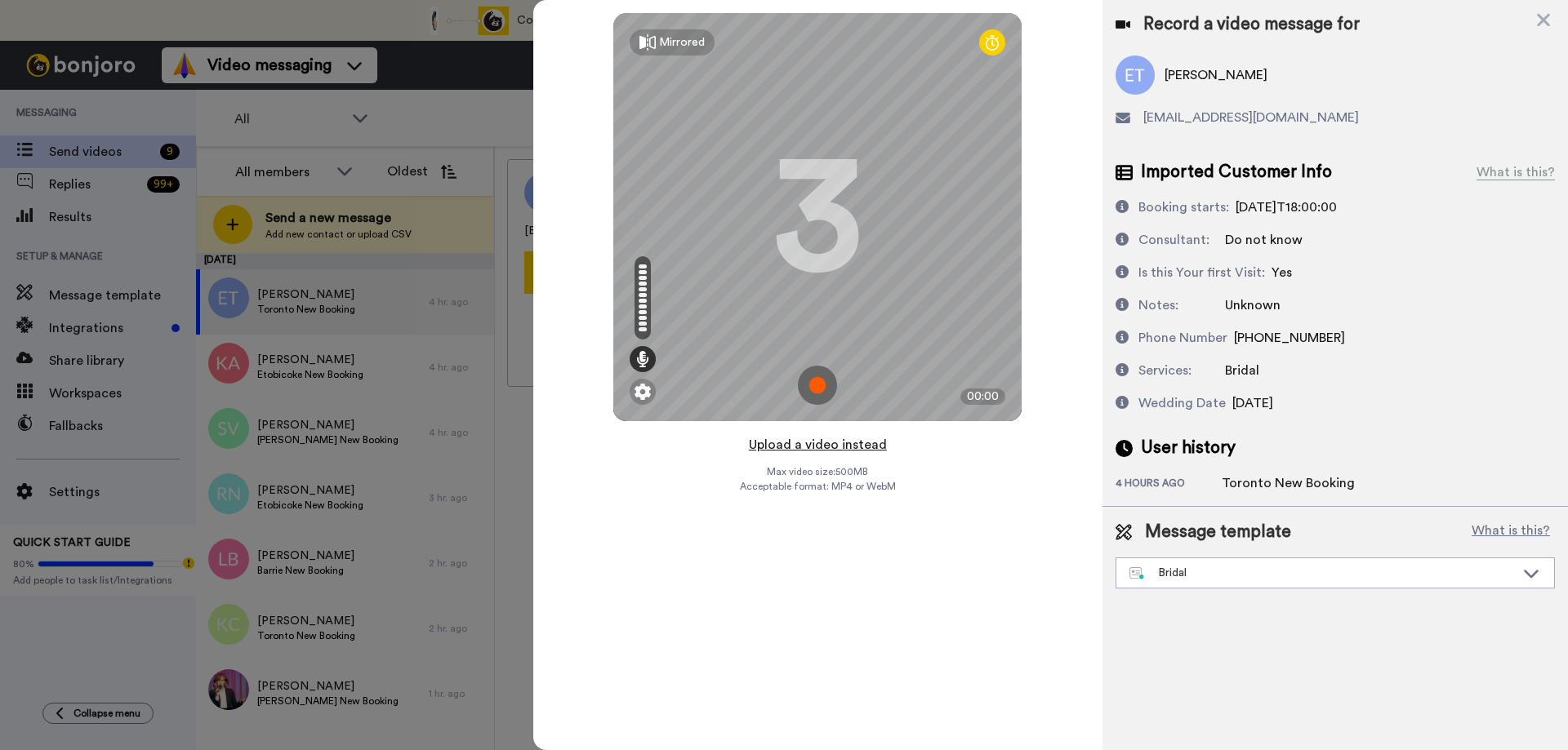
click at [794, 441] on button "Upload a video instead" at bounding box center [818, 445] width 148 height 21
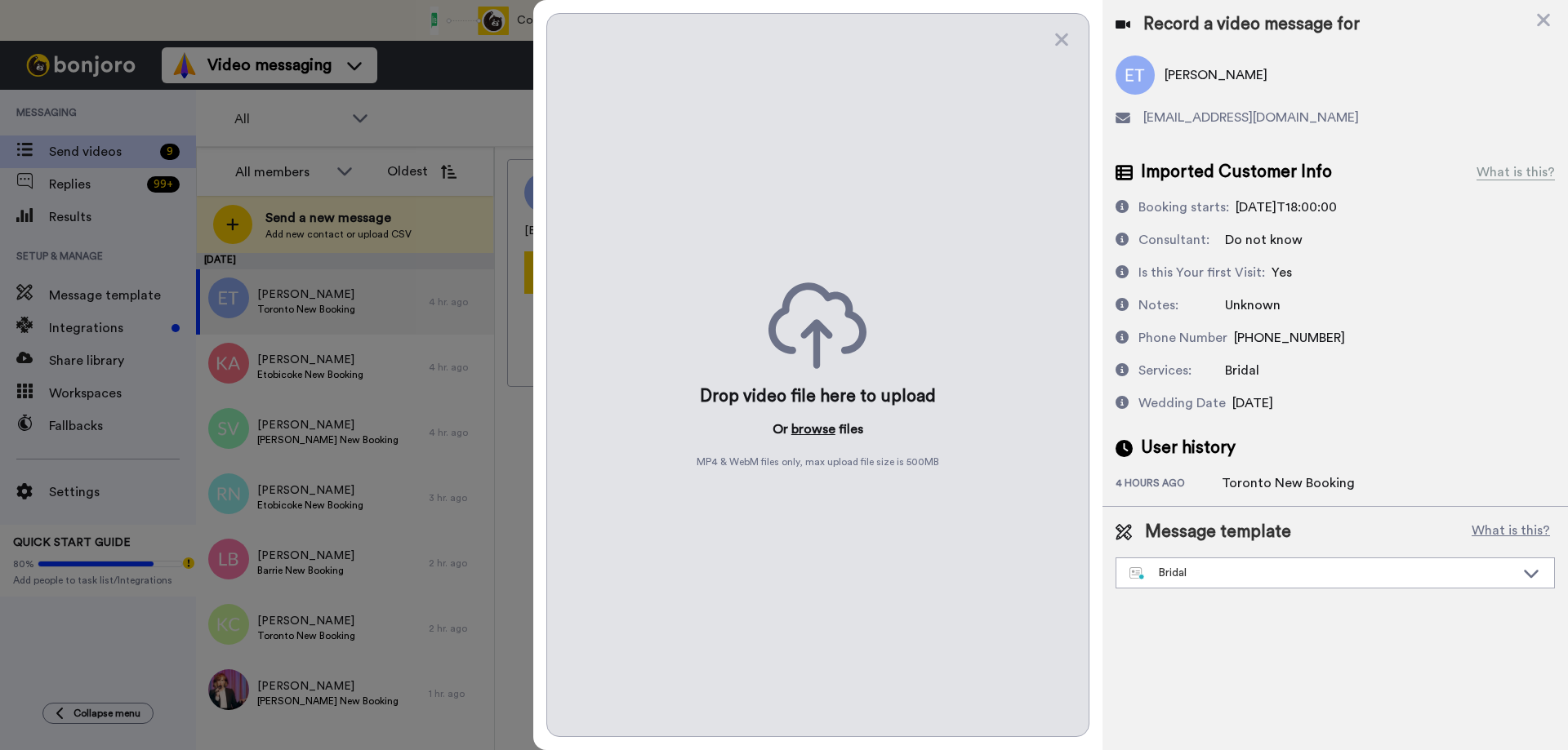
click at [802, 433] on button "browse" at bounding box center [813, 429] width 44 height 20
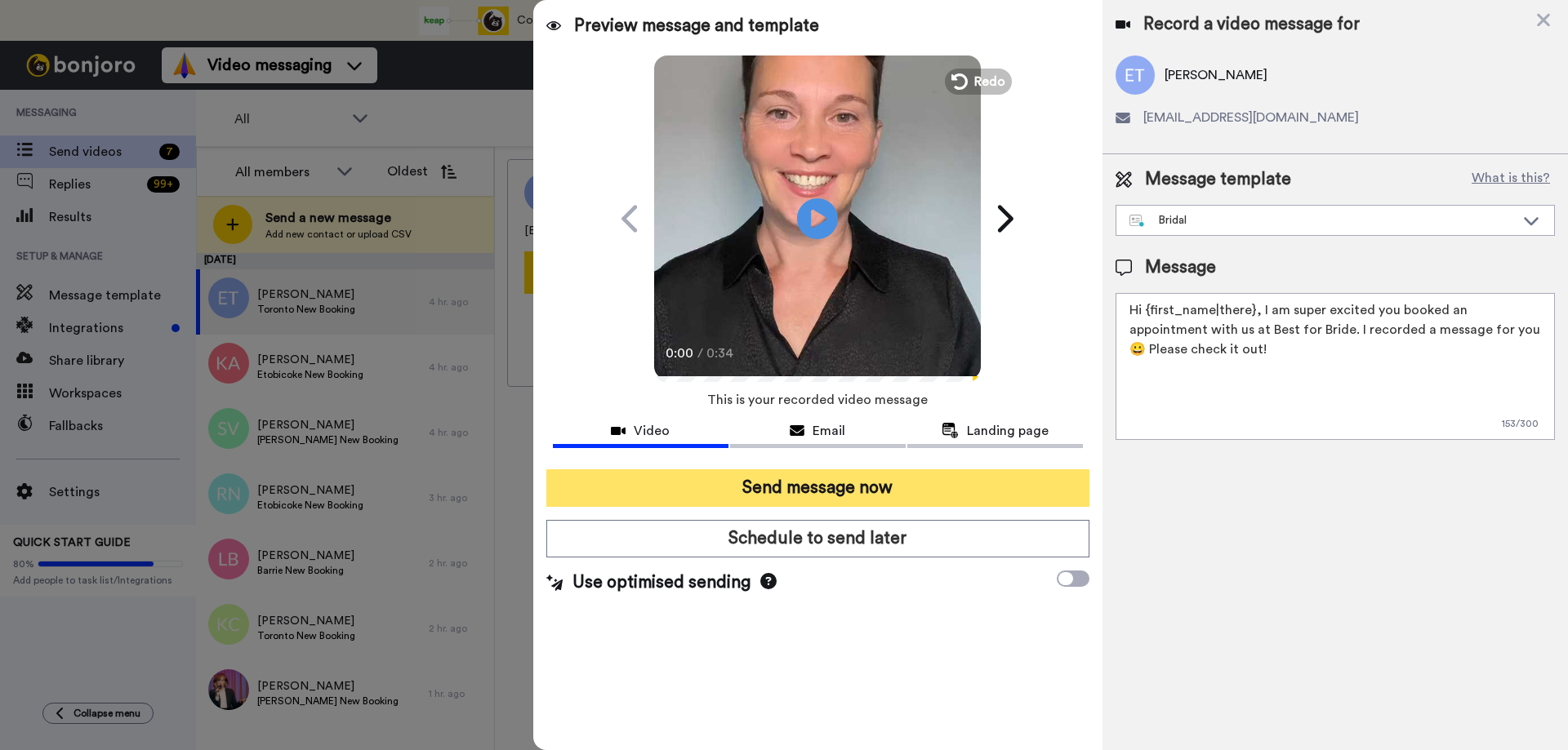
click at [847, 489] on button "Send message now" at bounding box center [818, 488] width 543 height 37
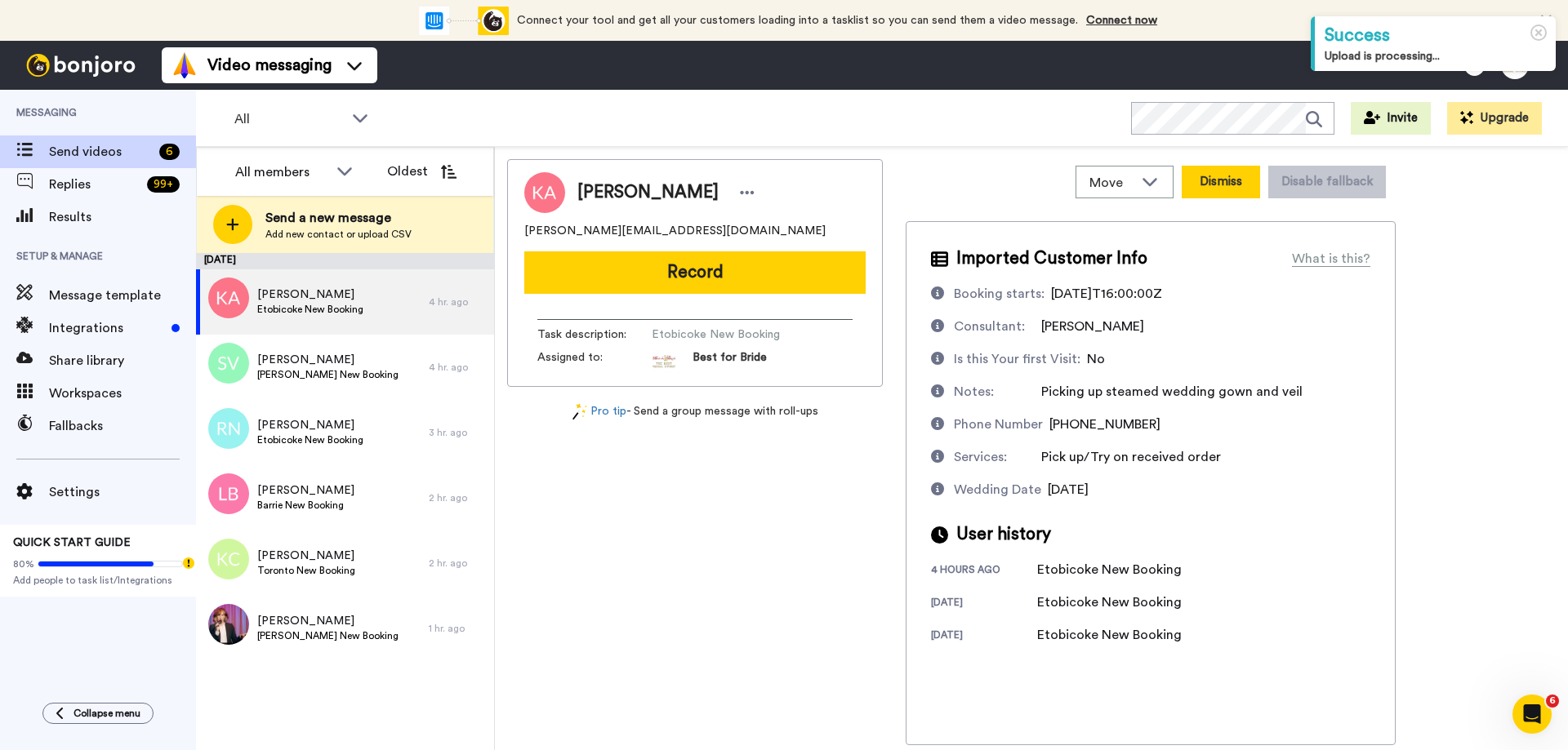
click at [1220, 185] on button "Dismiss" at bounding box center [1221, 181] width 78 height 33
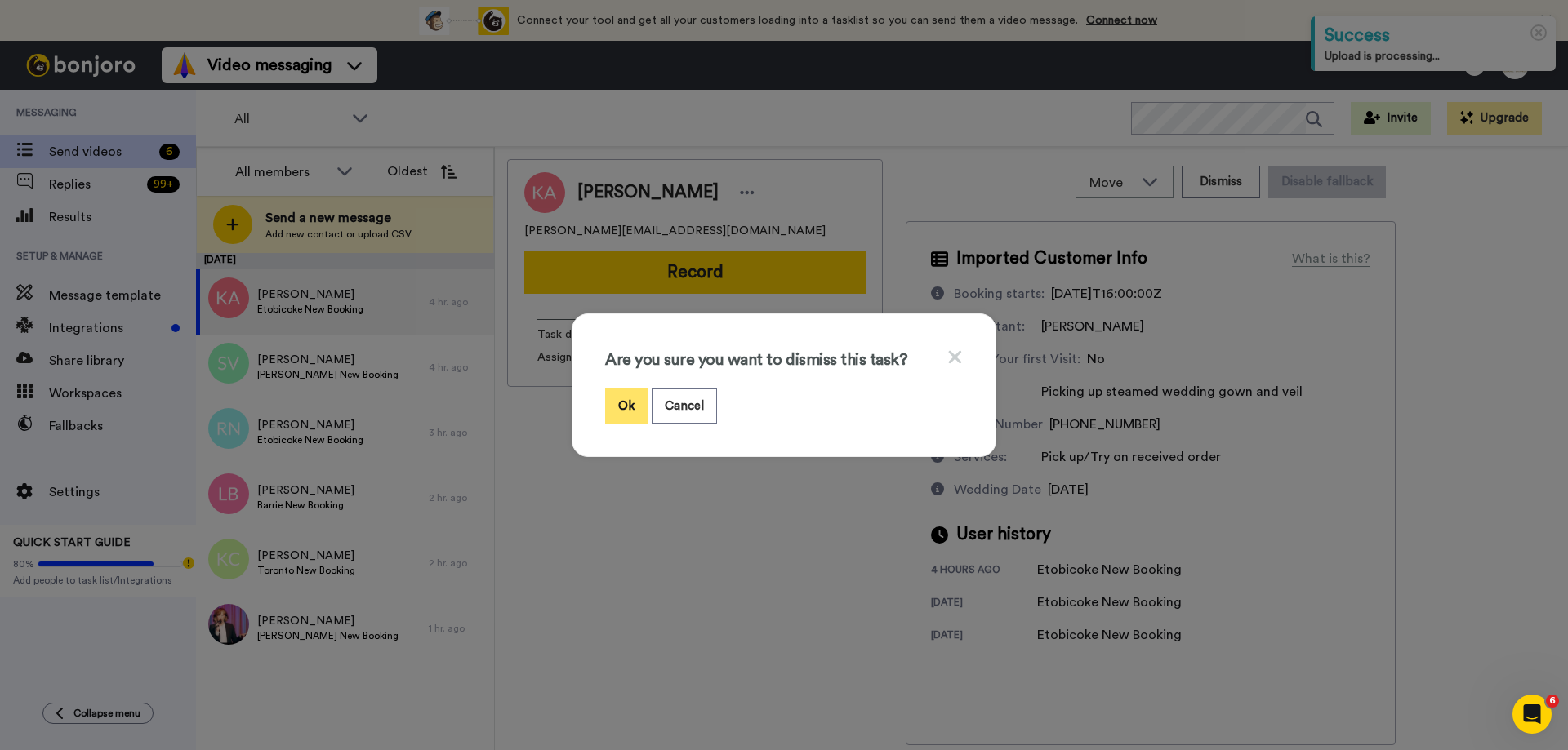
click at [624, 410] on button "Ok" at bounding box center [627, 406] width 43 height 35
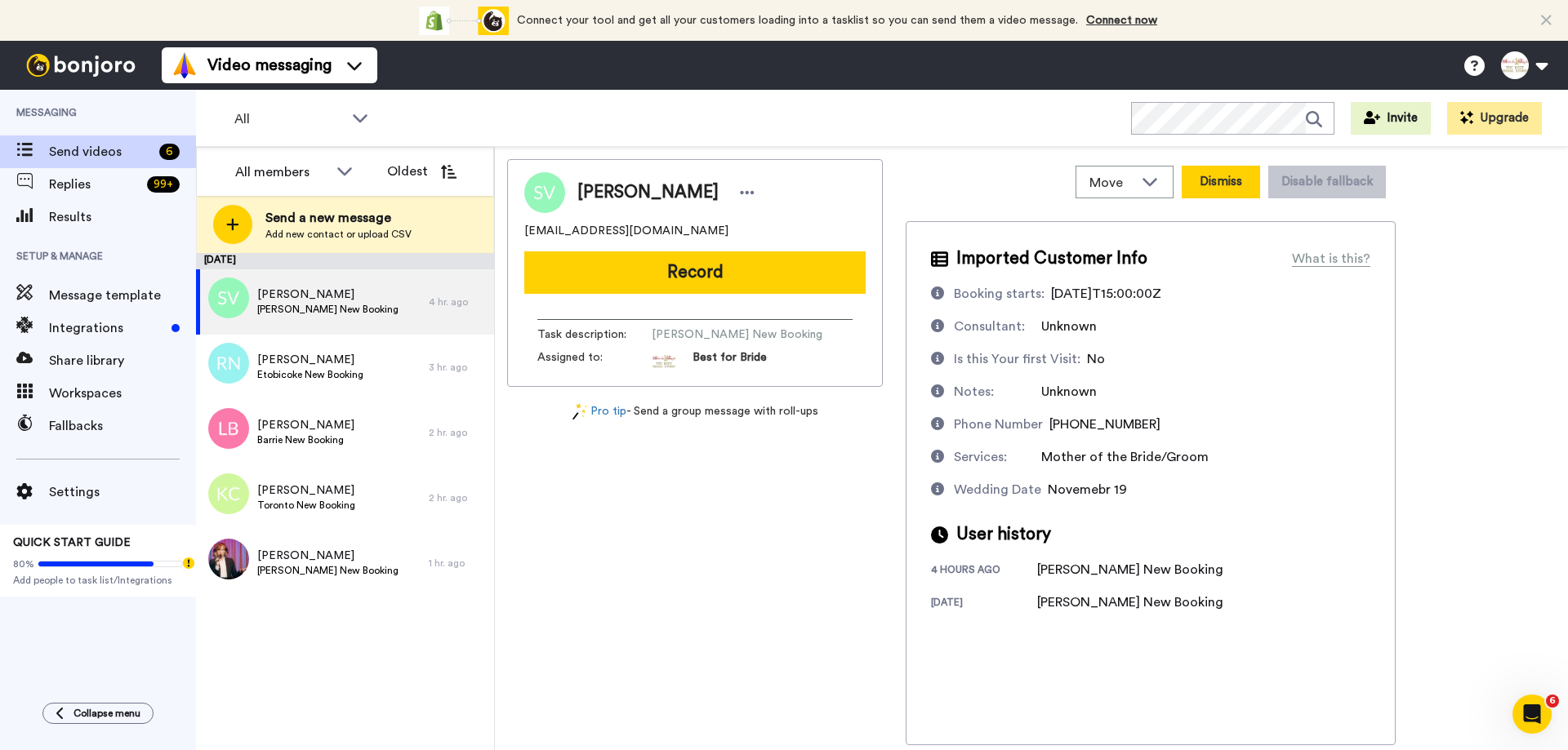
click at [1216, 188] on button "Dismiss" at bounding box center [1221, 181] width 78 height 33
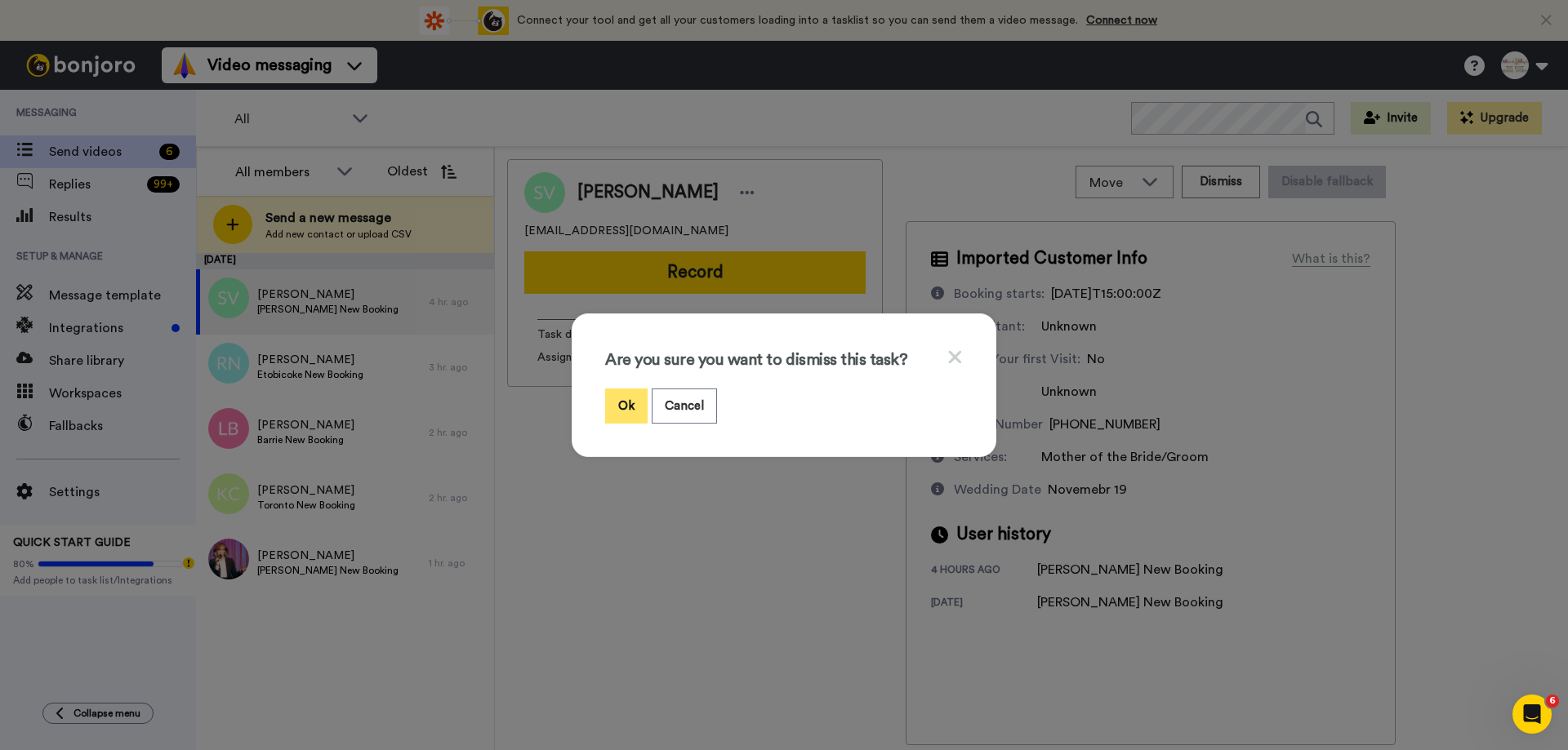
click at [623, 414] on button "Ok" at bounding box center [627, 406] width 43 height 35
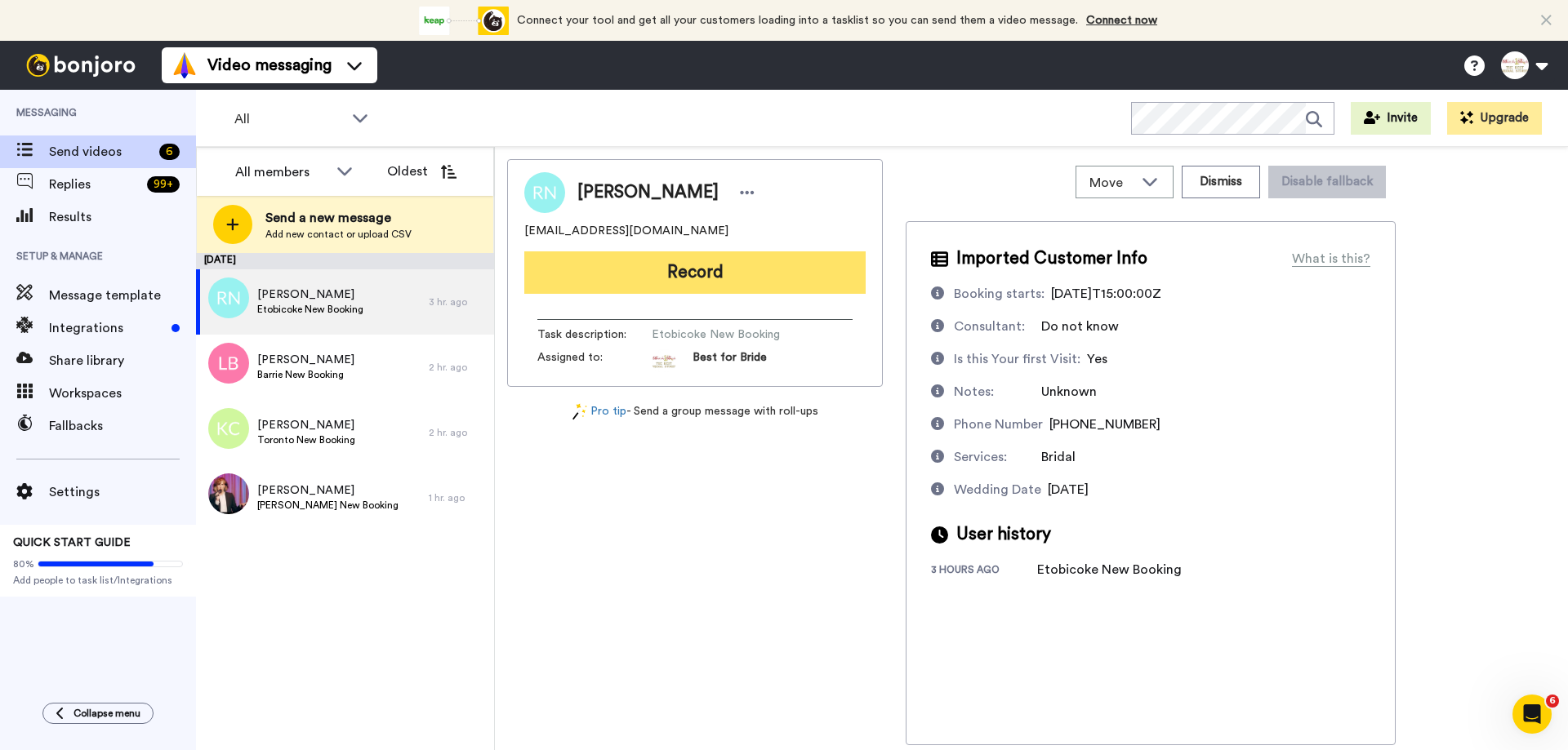
click at [747, 285] on button "Record" at bounding box center [695, 273] width 342 height 43
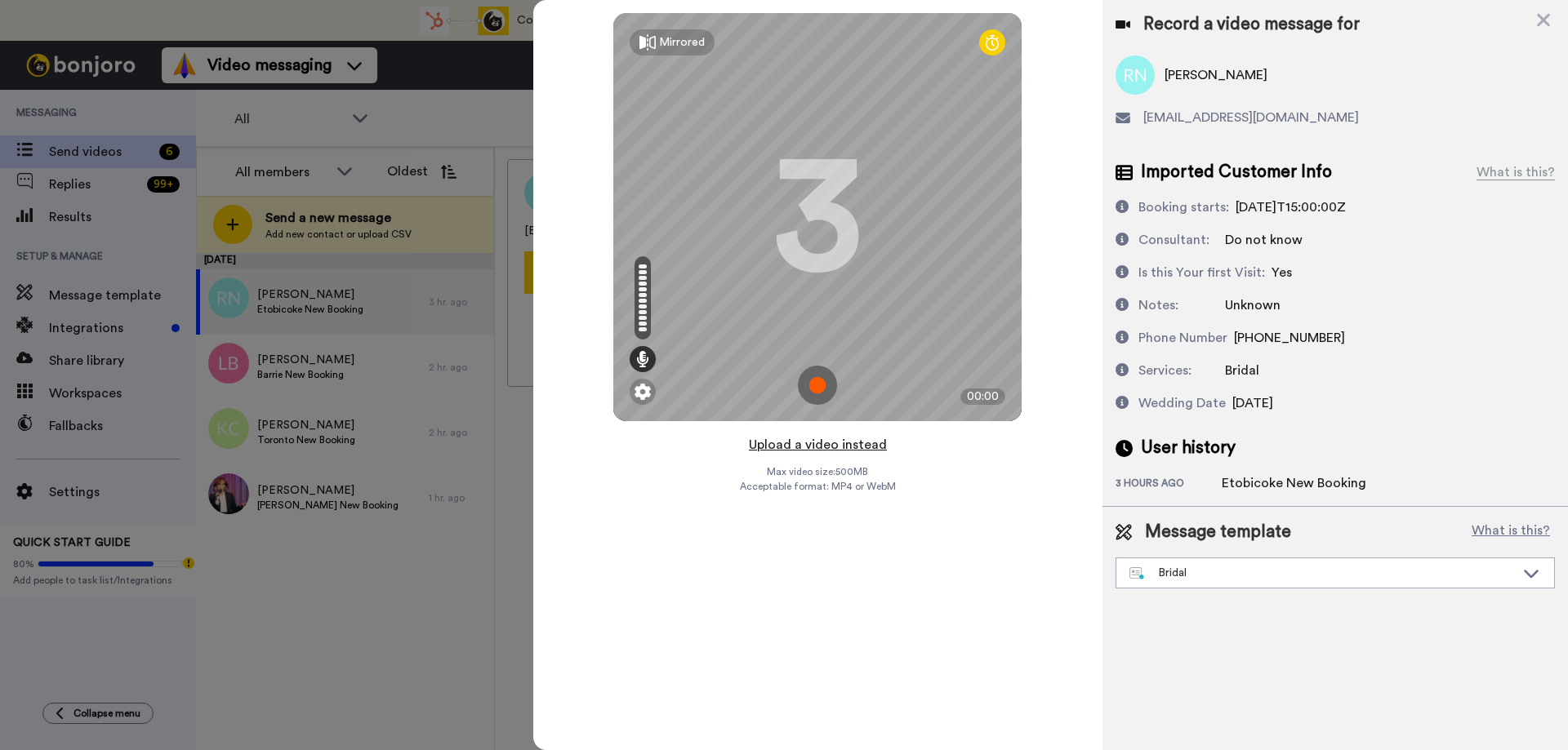
click at [825, 448] on button "Upload a video instead" at bounding box center [818, 445] width 148 height 21
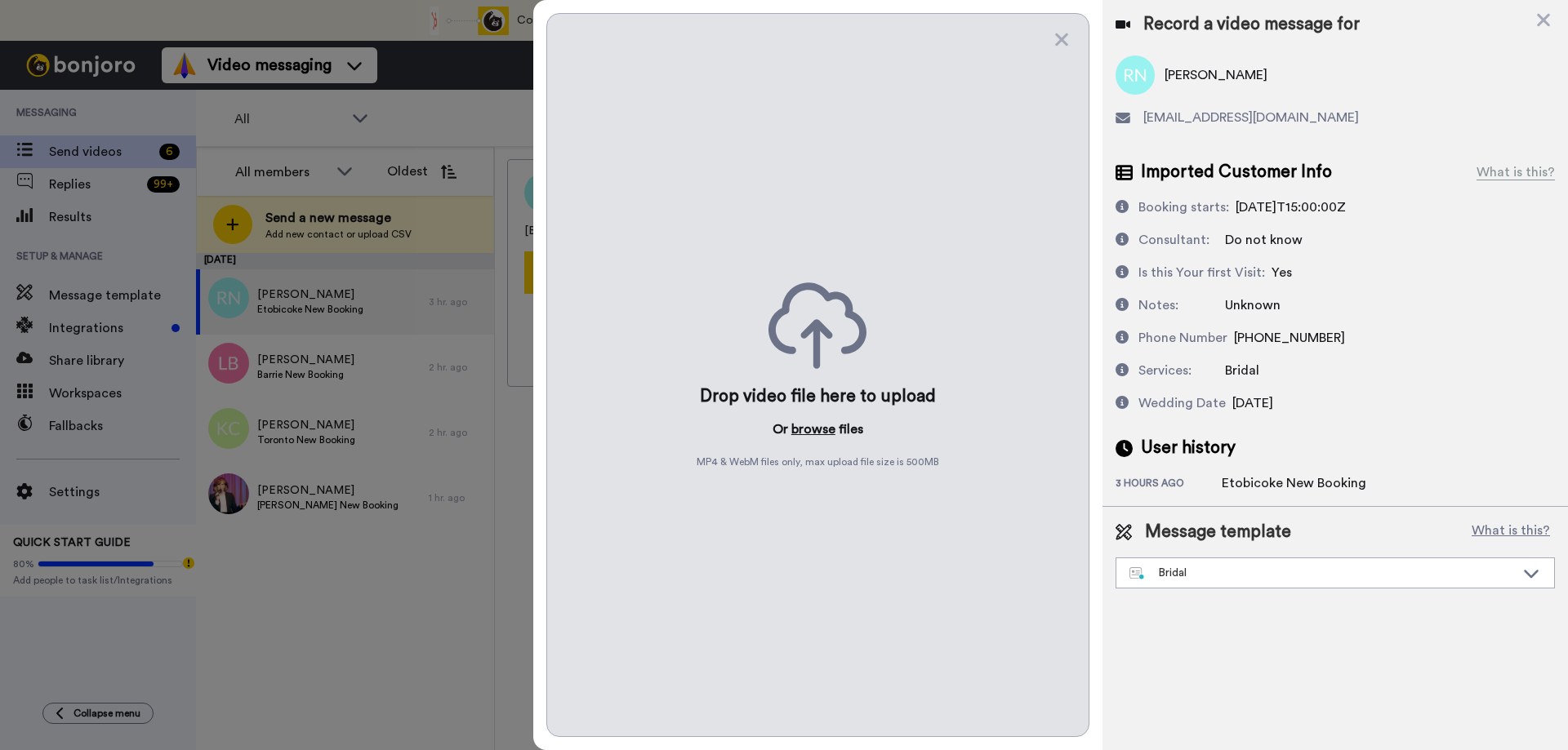
click at [824, 428] on button "browse" at bounding box center [813, 429] width 44 height 20
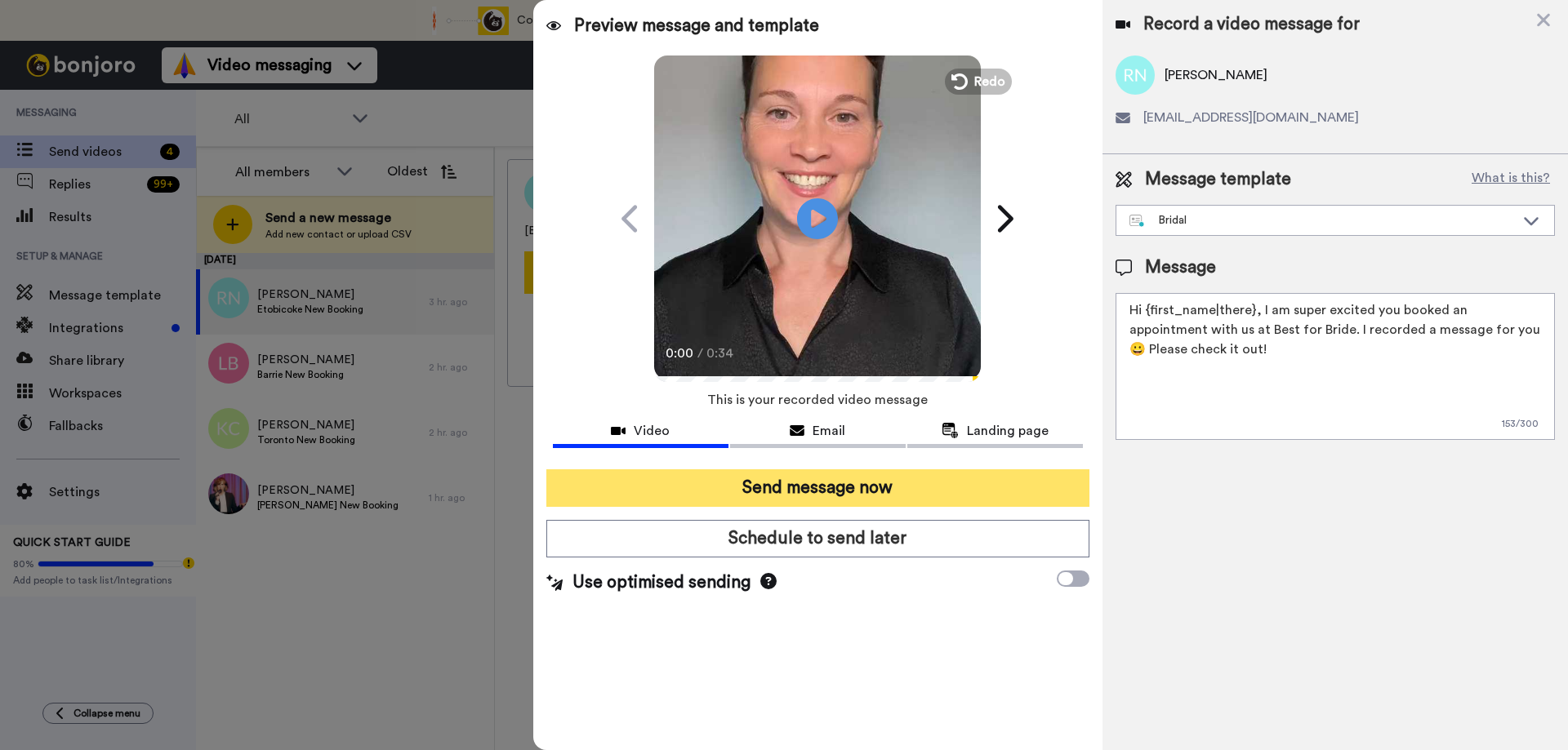
click at [683, 489] on button "Send message now" at bounding box center [818, 488] width 543 height 37
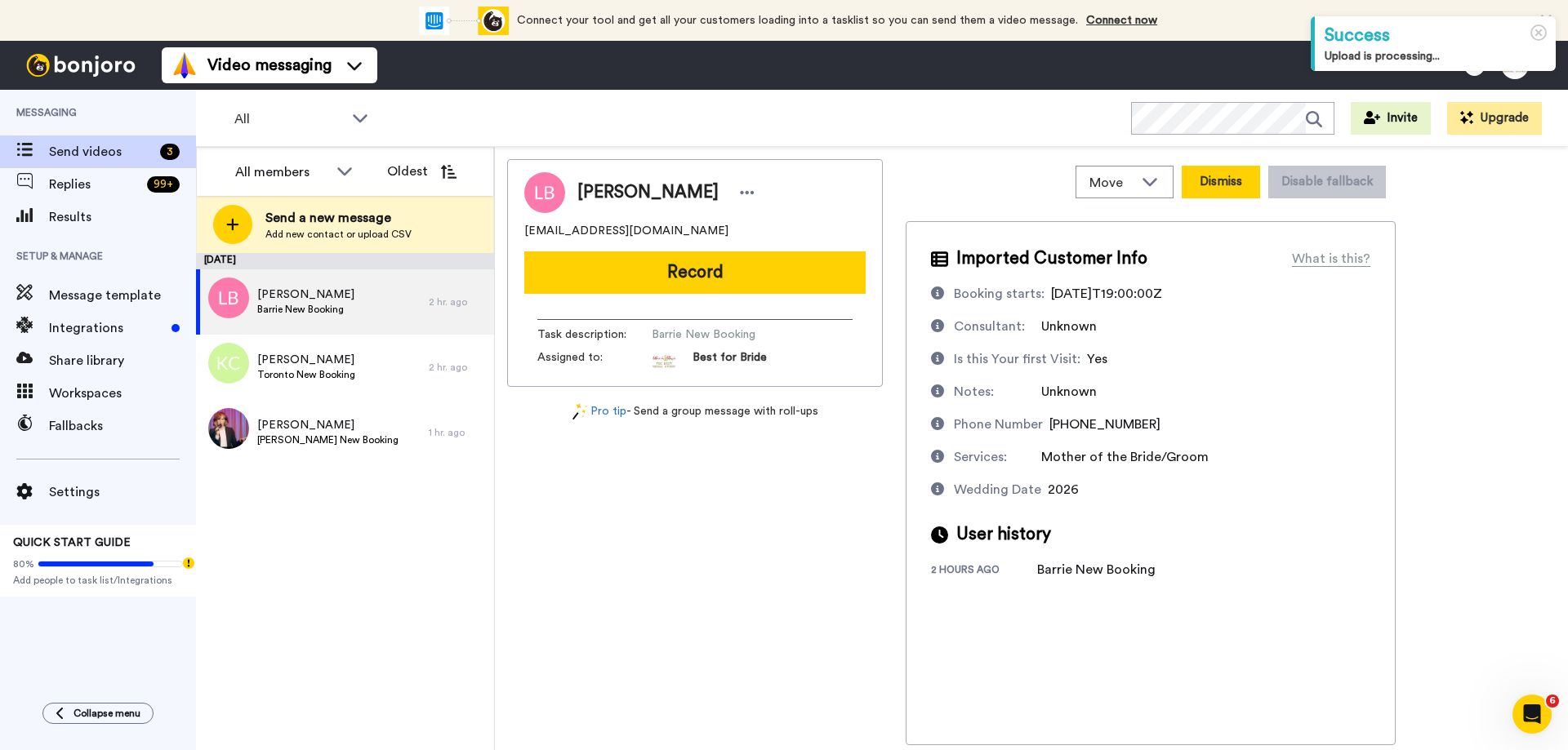
click at [1218, 180] on button "Dismiss" at bounding box center [1221, 181] width 78 height 33
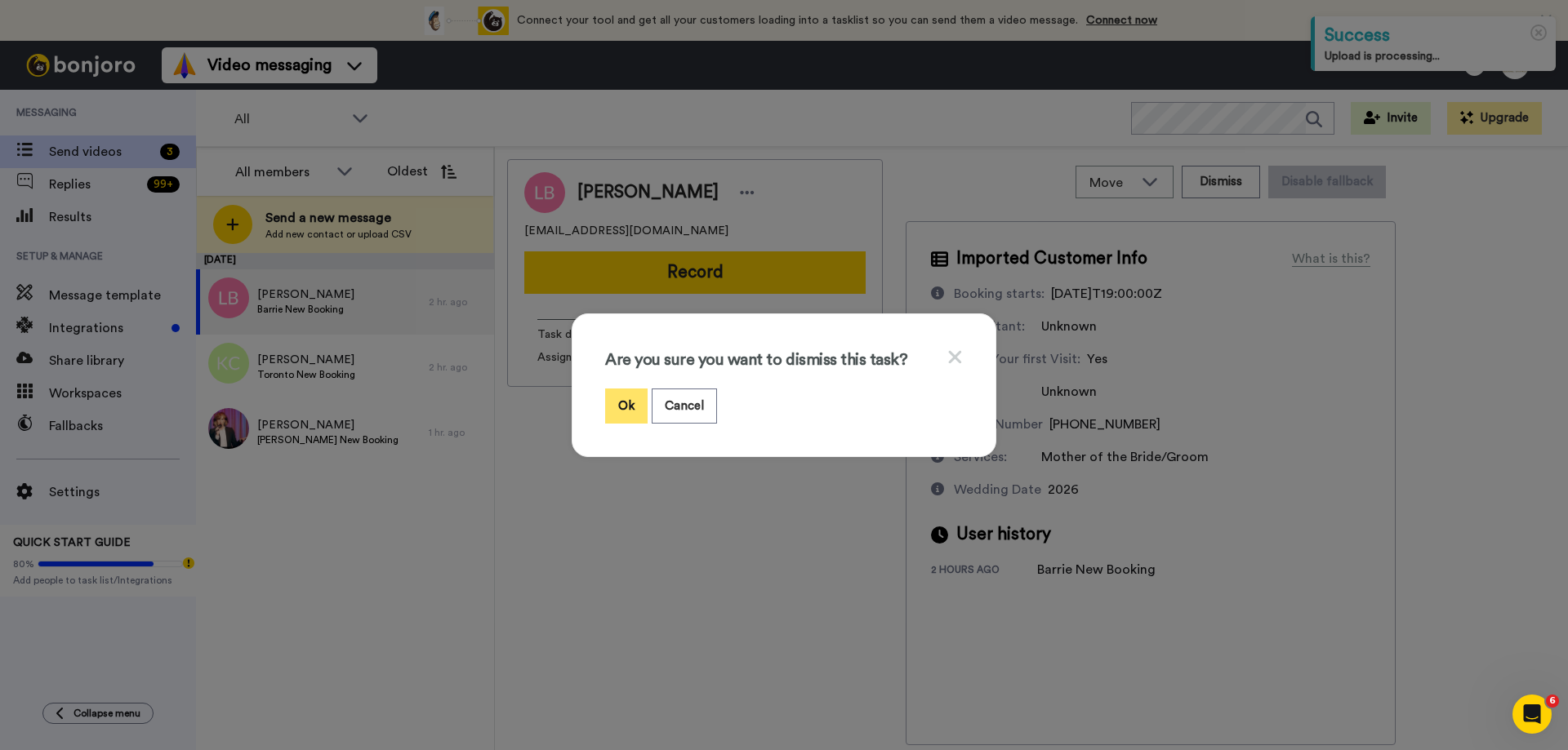
click at [617, 406] on button "Ok" at bounding box center [627, 406] width 43 height 35
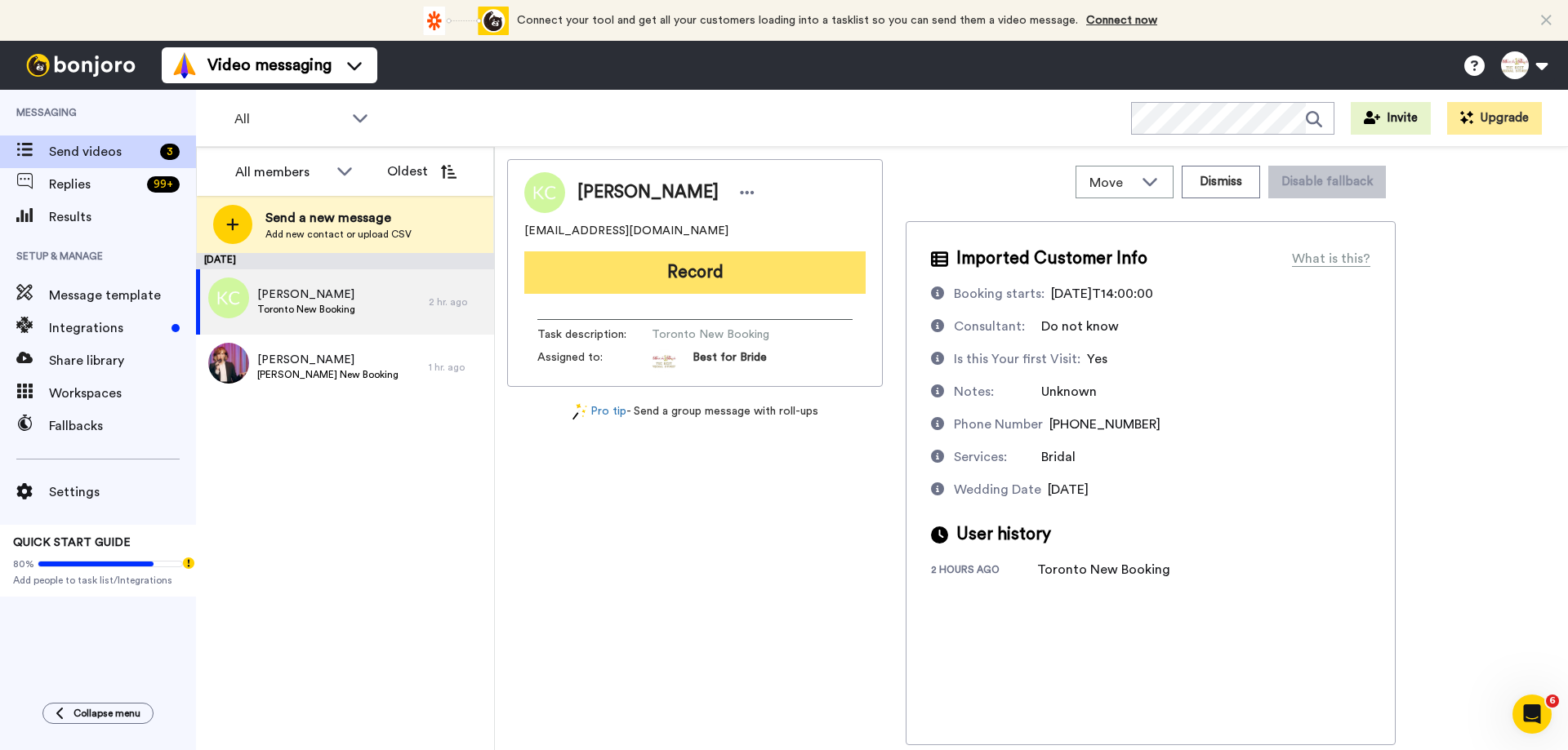
click at [746, 274] on button "Record" at bounding box center [695, 273] width 342 height 43
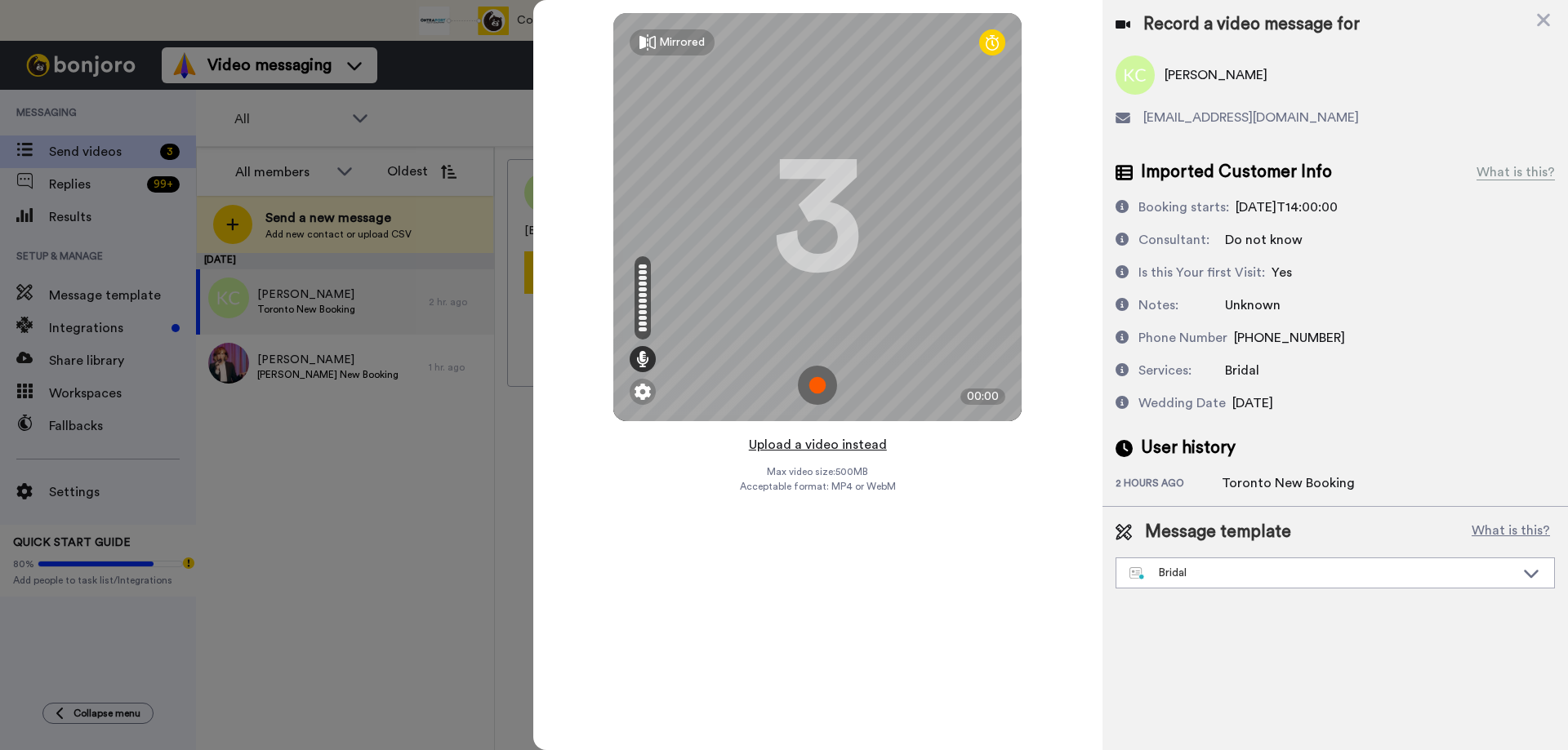
click at [813, 445] on button "Upload a video instead" at bounding box center [818, 445] width 148 height 21
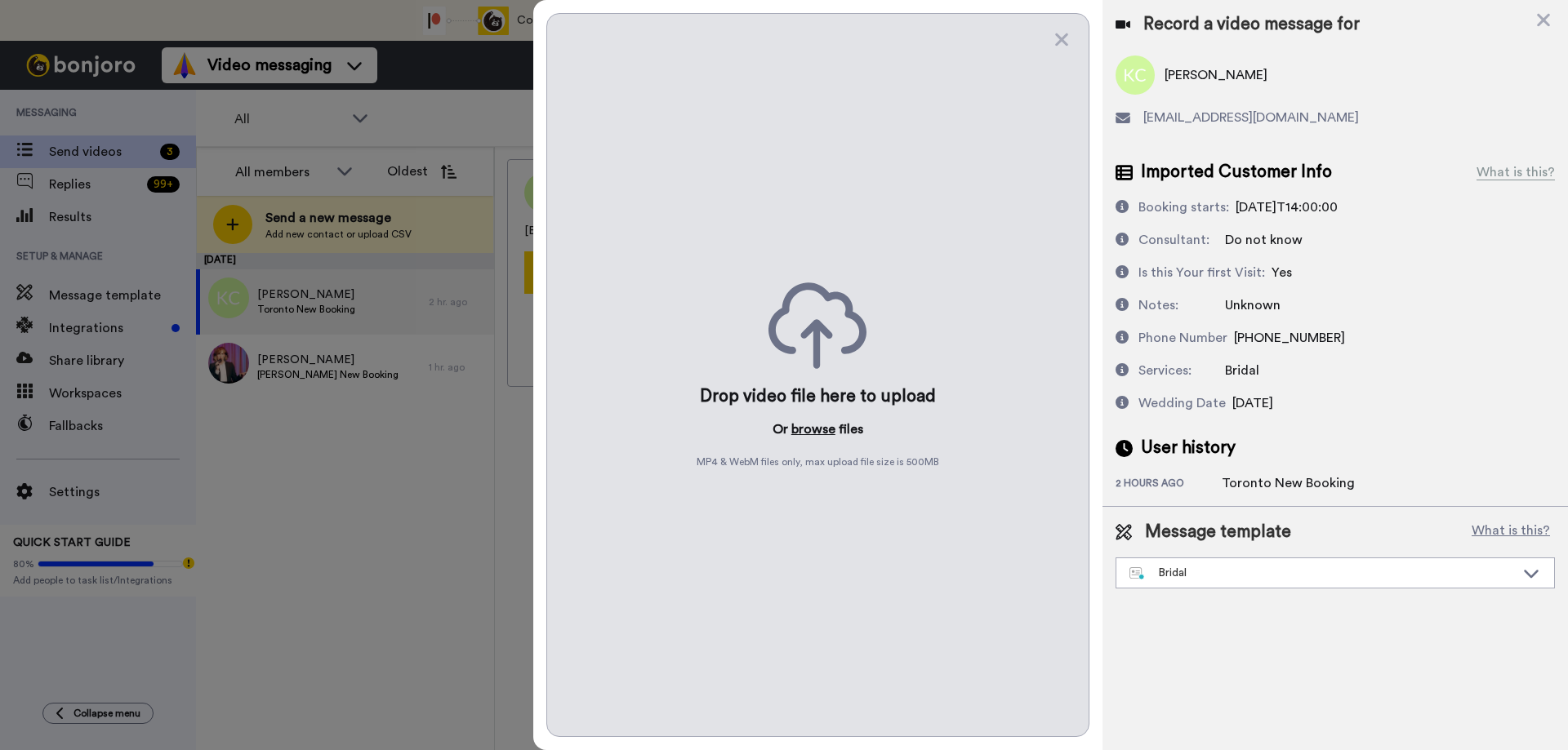
click at [812, 433] on button "browse" at bounding box center [813, 429] width 44 height 20
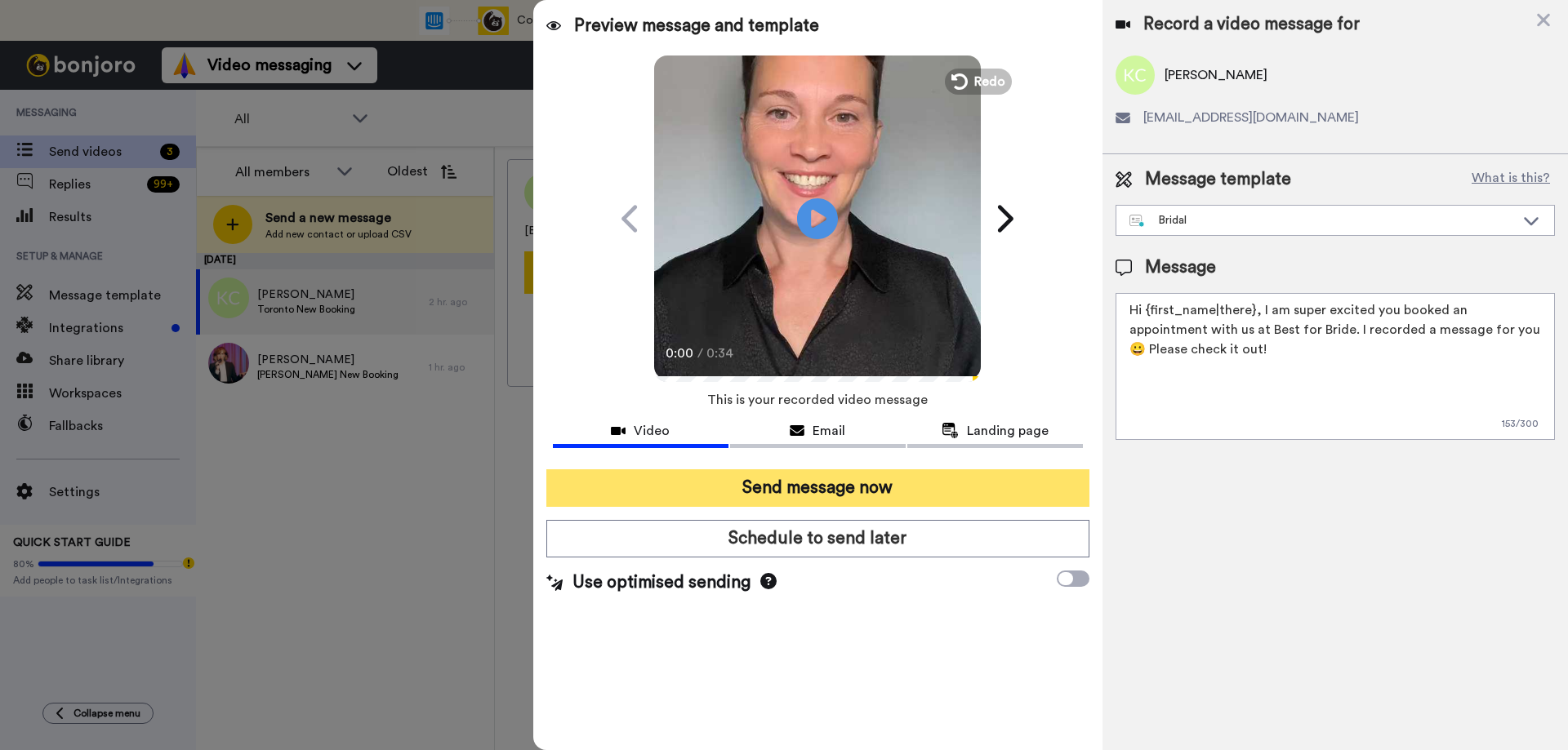
click at [774, 489] on button "Send message now" at bounding box center [818, 488] width 543 height 37
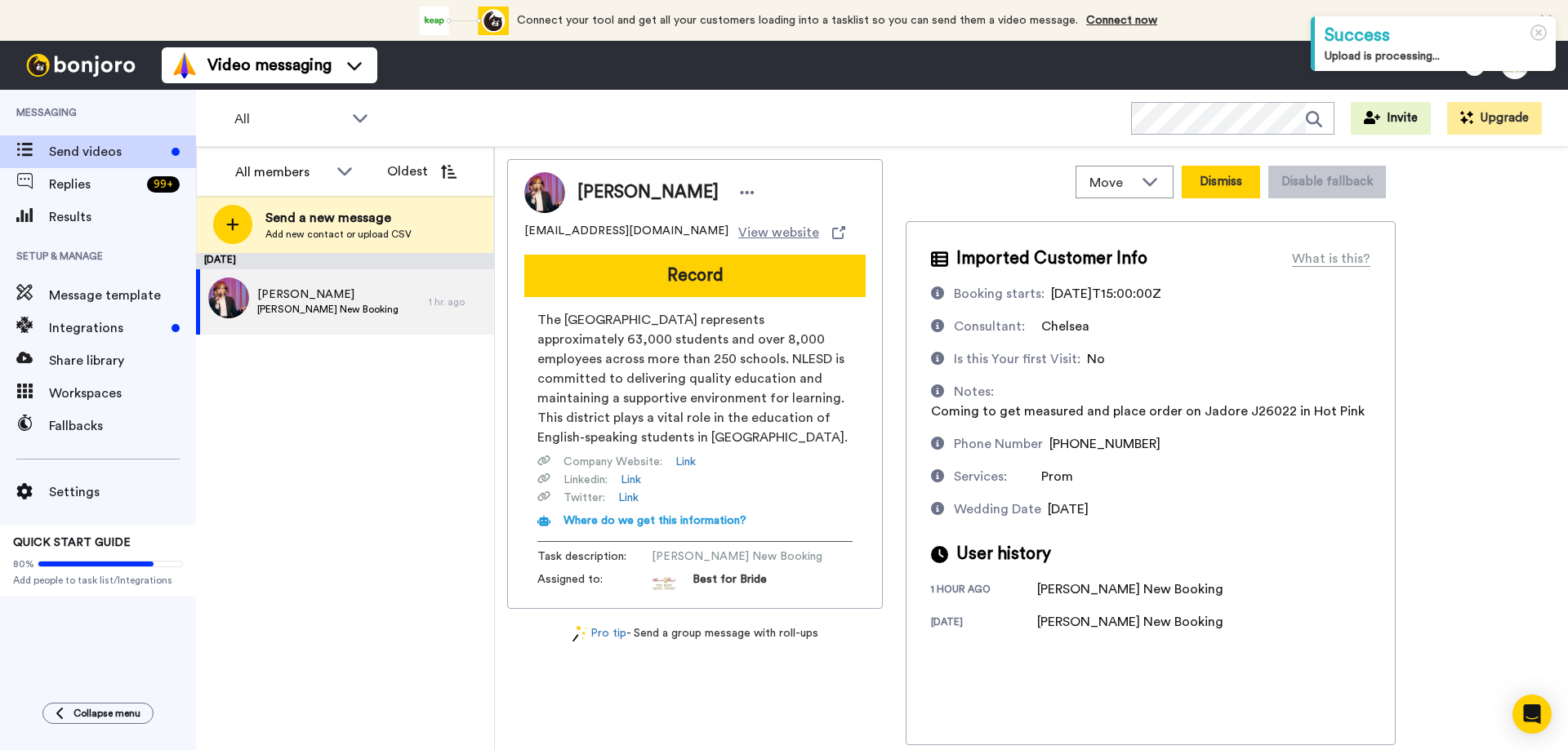
click at [1231, 184] on button "Dismiss" at bounding box center [1221, 181] width 78 height 33
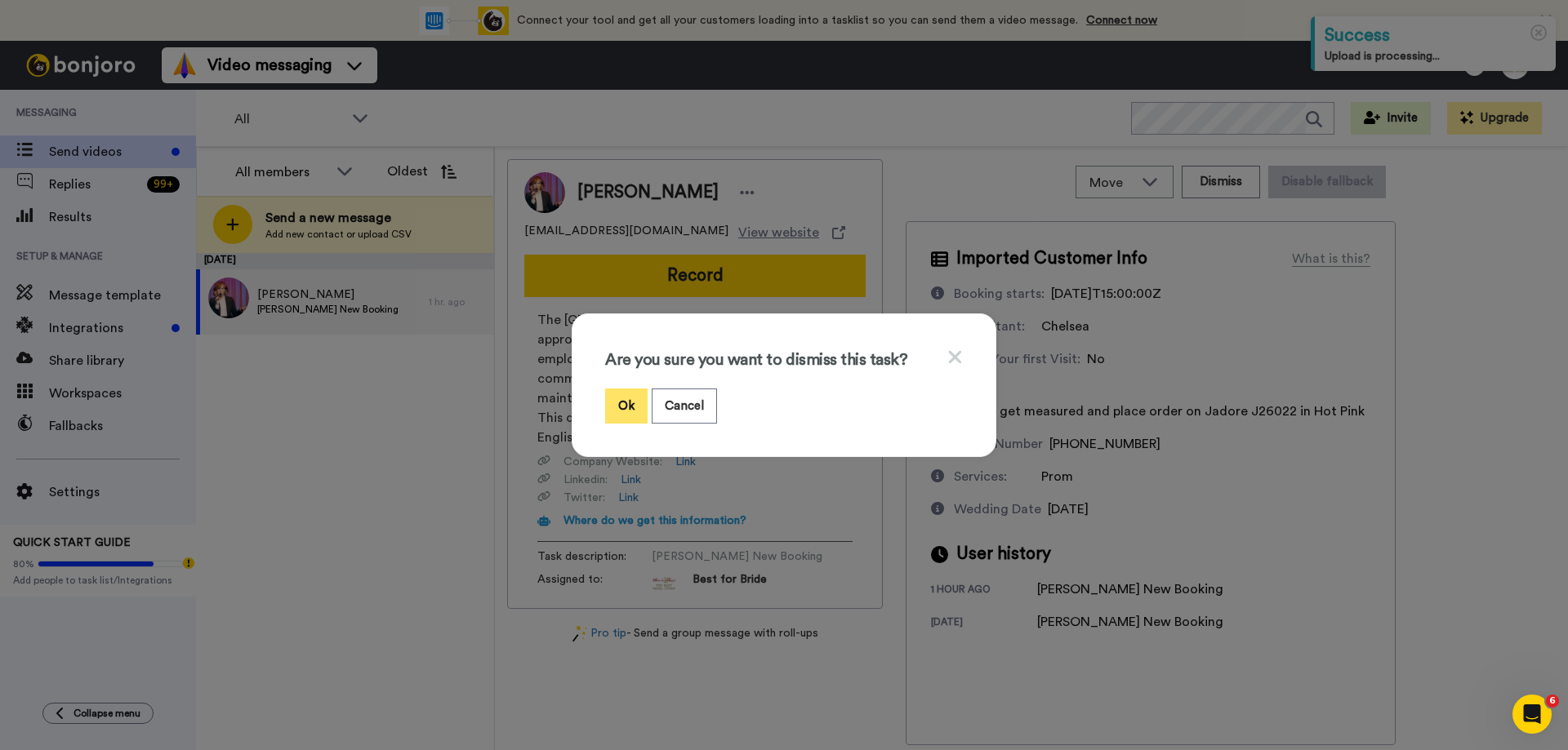
click at [625, 408] on button "Ok" at bounding box center [627, 406] width 43 height 35
